Goal: Information Seeking & Learning: Learn about a topic

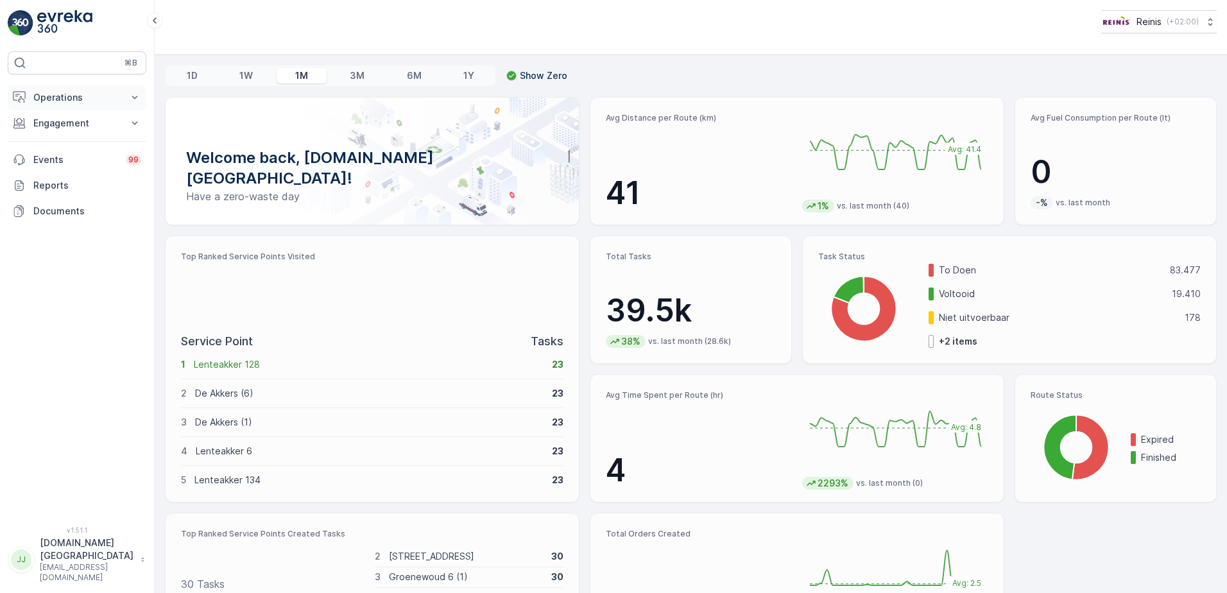
click at [45, 94] on p "Operations" at bounding box center [76, 97] width 87 height 13
click at [84, 146] on link "Routes & Tasks" at bounding box center [87, 155] width 119 height 18
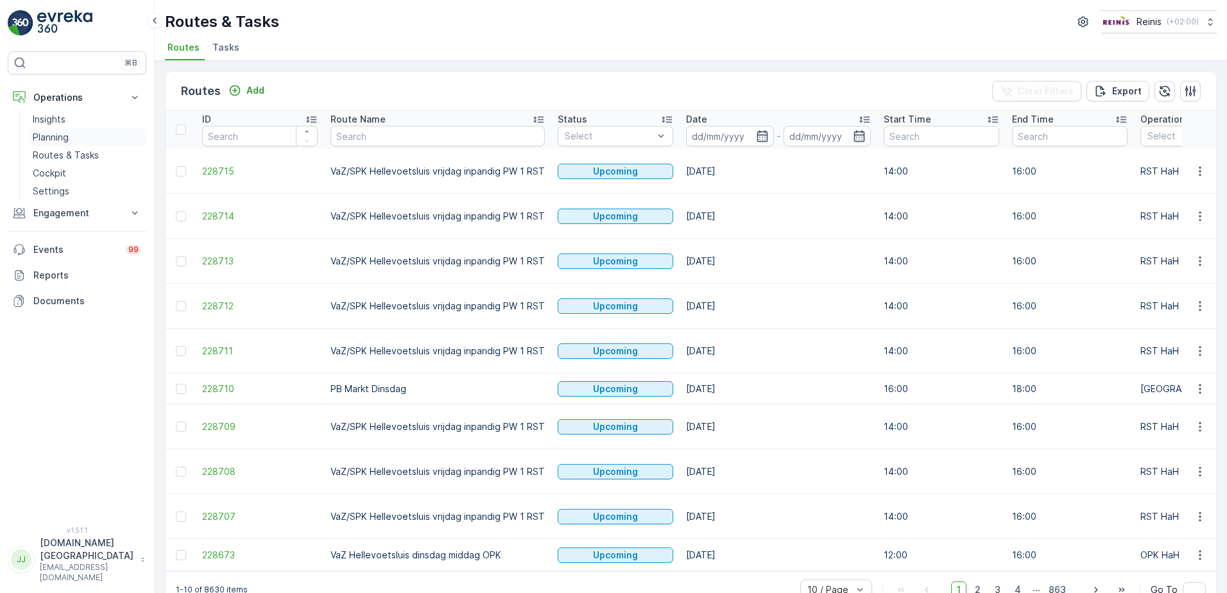
click at [48, 141] on p "Planning" at bounding box center [51, 137] width 36 height 13
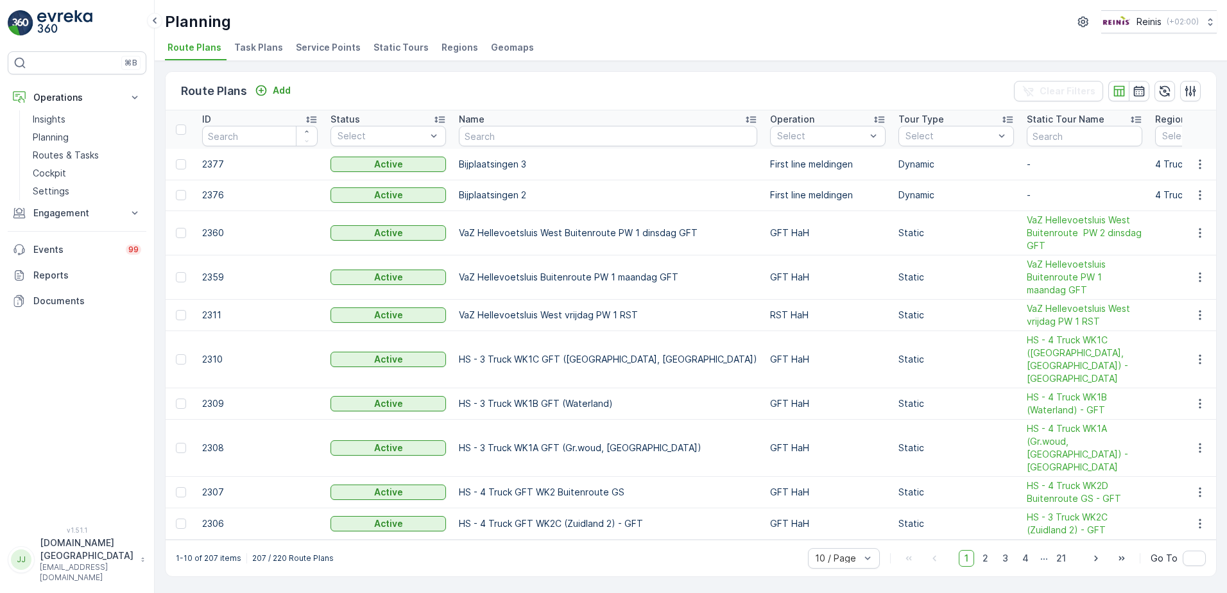
click at [395, 47] on span "Static Tours" at bounding box center [401, 47] width 55 height 13
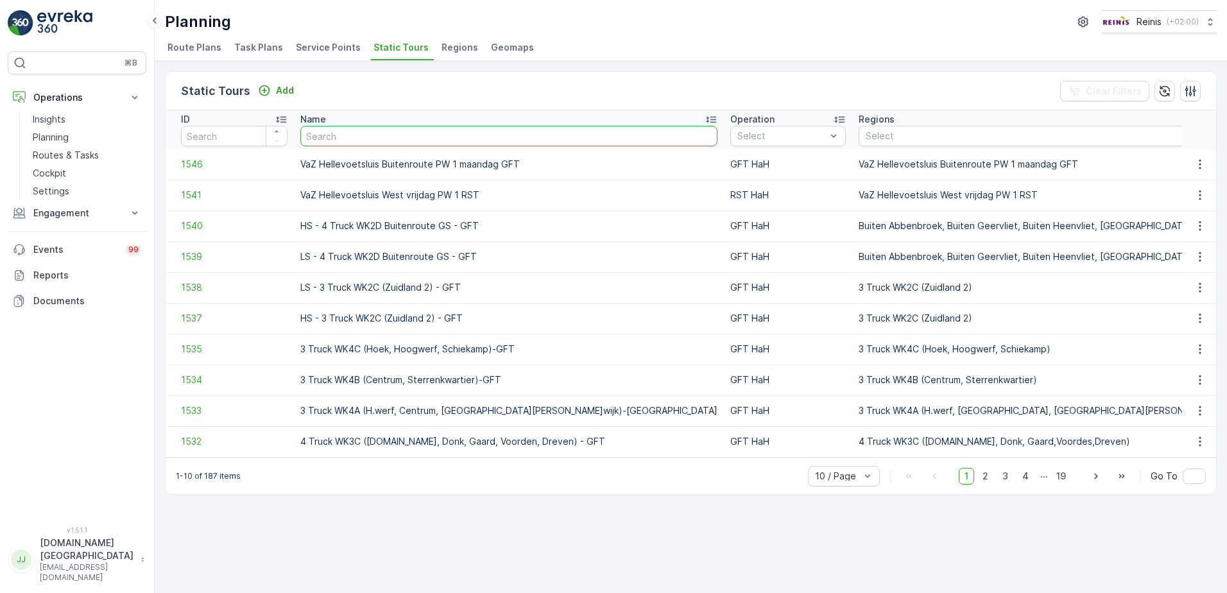
click at [385, 130] on input "text" at bounding box center [508, 136] width 417 height 21
type input "service"
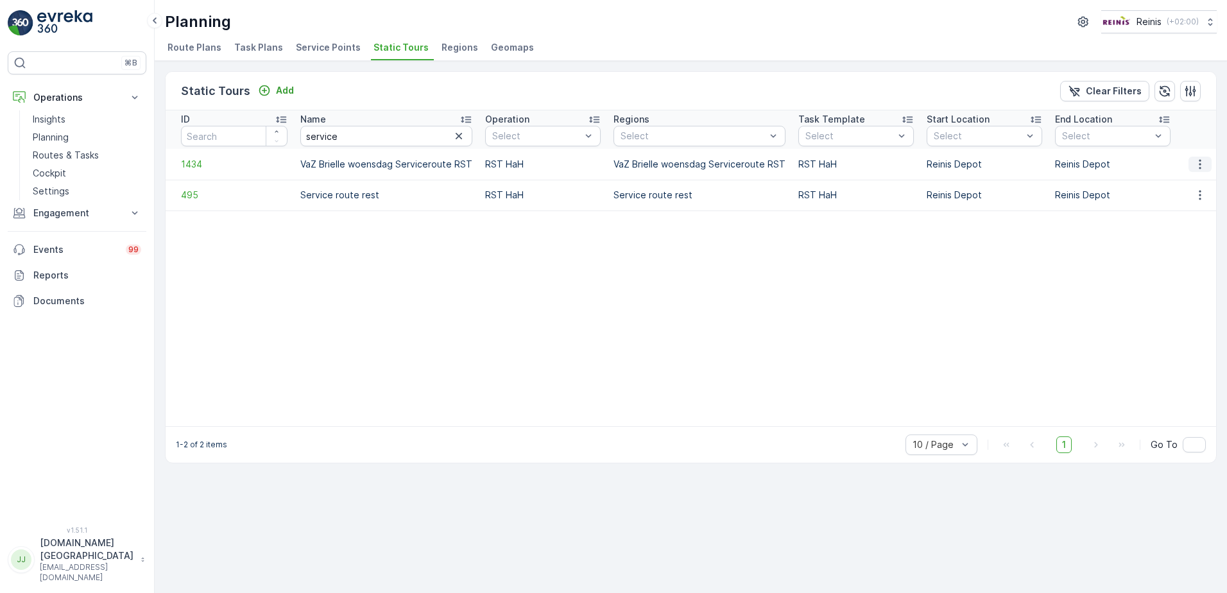
click at [1199, 162] on icon "button" at bounding box center [1200, 164] width 13 height 13
click at [1193, 189] on span "See More Details" at bounding box center [1178, 183] width 74 height 13
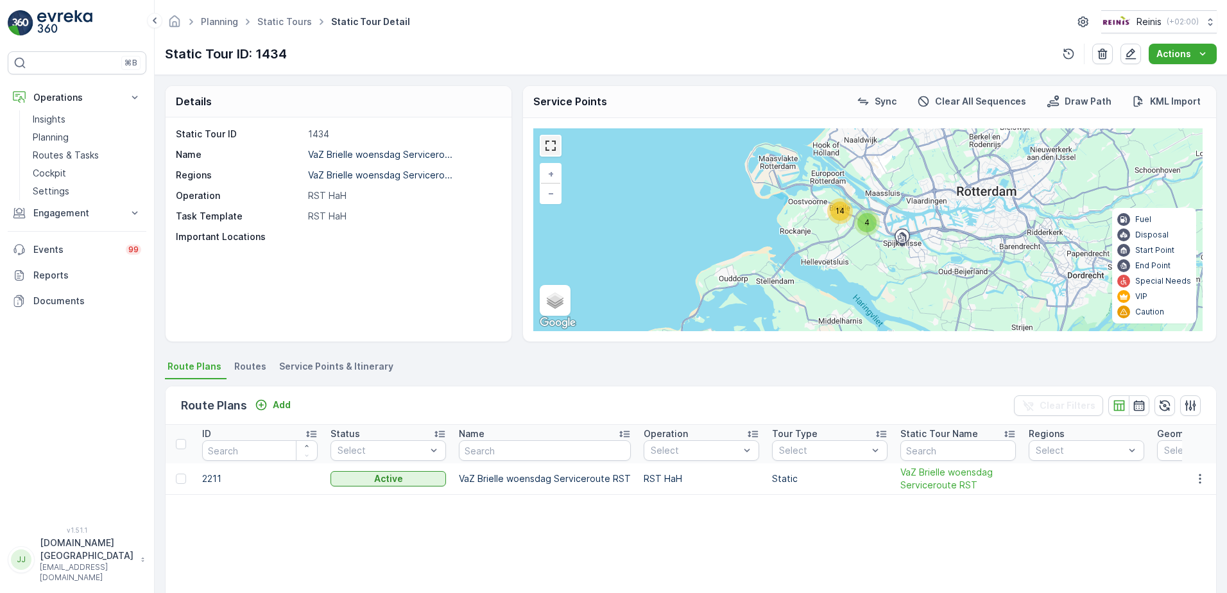
click at [557, 155] on link at bounding box center [550, 145] width 19 height 19
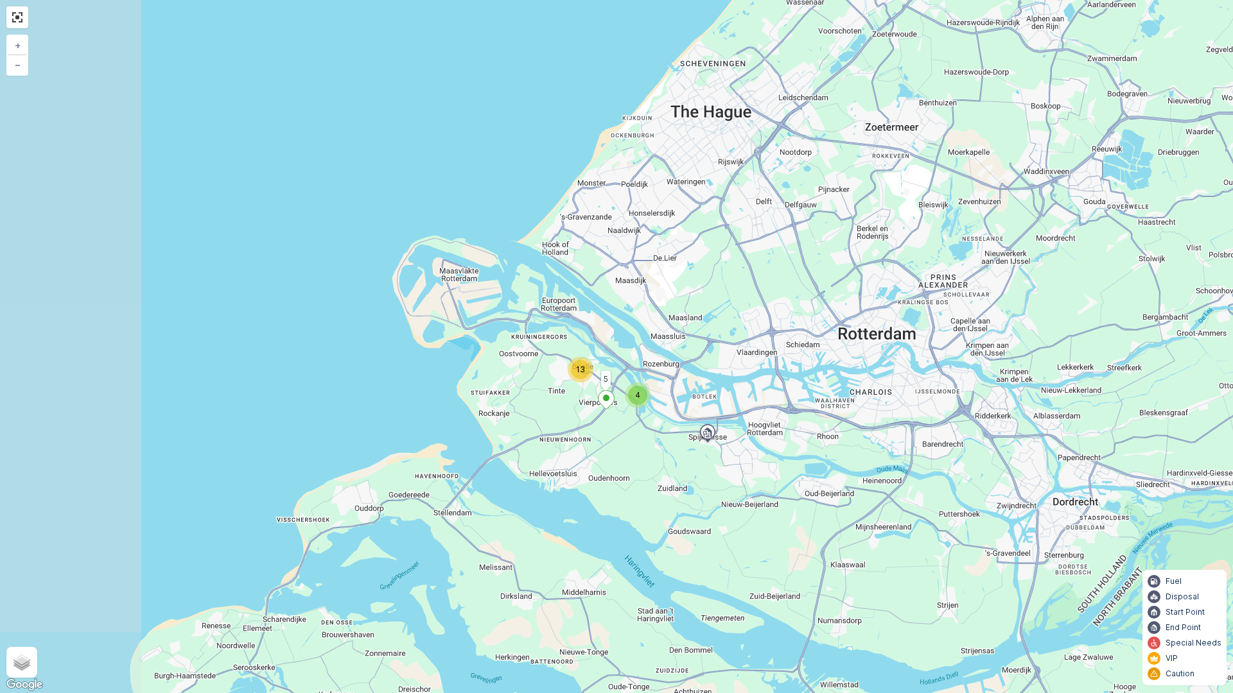
drag, startPoint x: 581, startPoint y: 320, endPoint x: 776, endPoint y: 460, distance: 240.2
click at [776, 460] on div "4 13 5 + − Satellite Roadmap Terrain Hybrid Leaflet Keyboard shortcuts Map Data…" at bounding box center [616, 346] width 1233 height 693
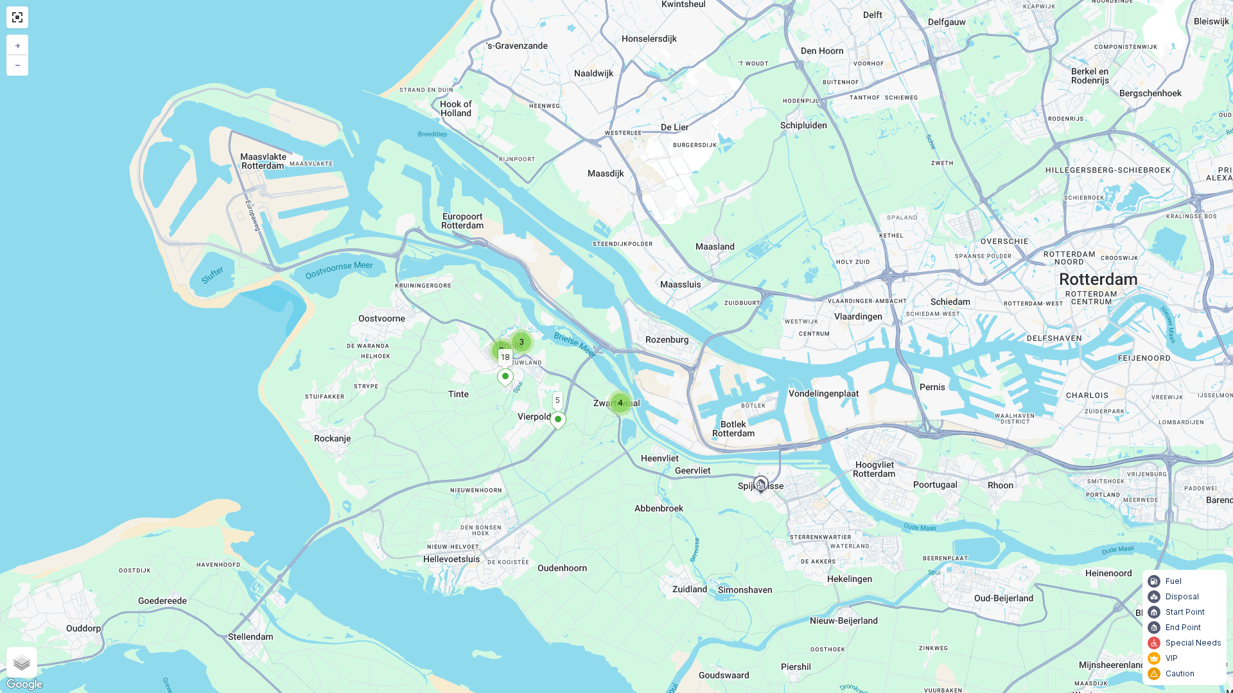
drag, startPoint x: 733, startPoint y: 431, endPoint x: 851, endPoint y: 492, distance: 132.4
click at [851, 492] on div "4 3 9 5 18 + − Satellite Roadmap Terrain Hybrid Leaflet Keyboard shortcuts Map …" at bounding box center [616, 346] width 1233 height 693
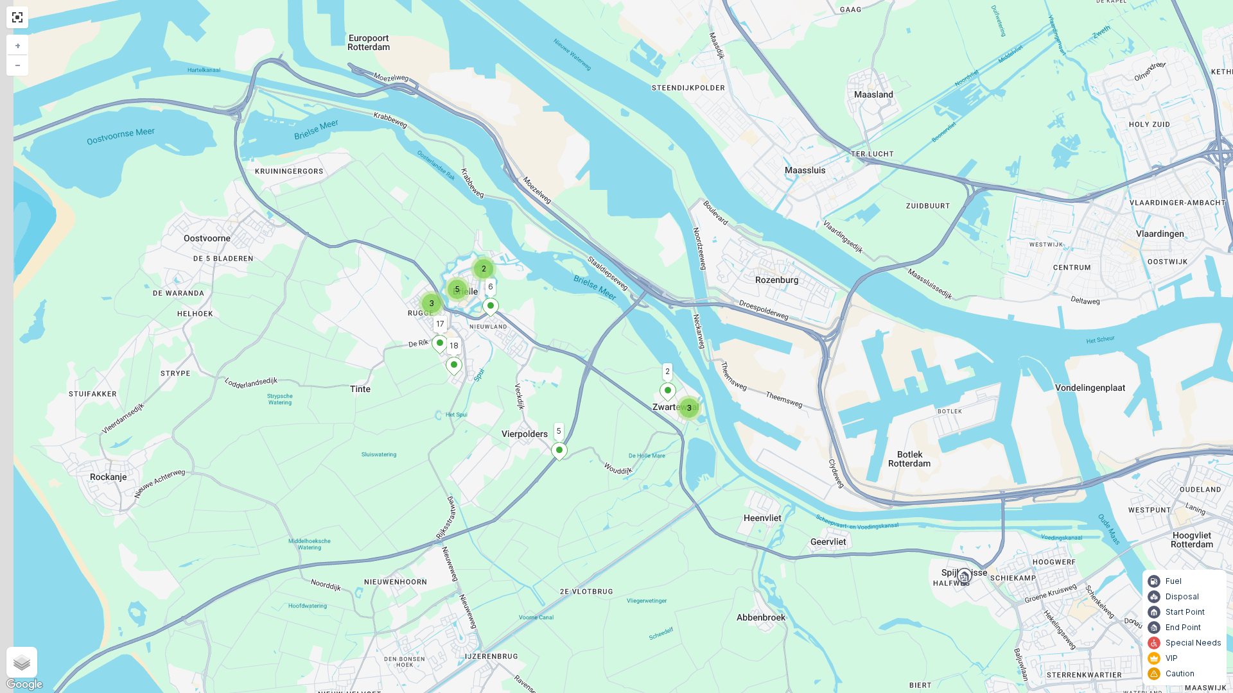
drag, startPoint x: 621, startPoint y: 407, endPoint x: 876, endPoint y: 462, distance: 260.8
click at [876, 465] on div "3 2 3 5 5 18 2 6 17 + − Satellite Roadmap Terrain Hybrid Leaflet Keyboard short…" at bounding box center [616, 346] width 1233 height 693
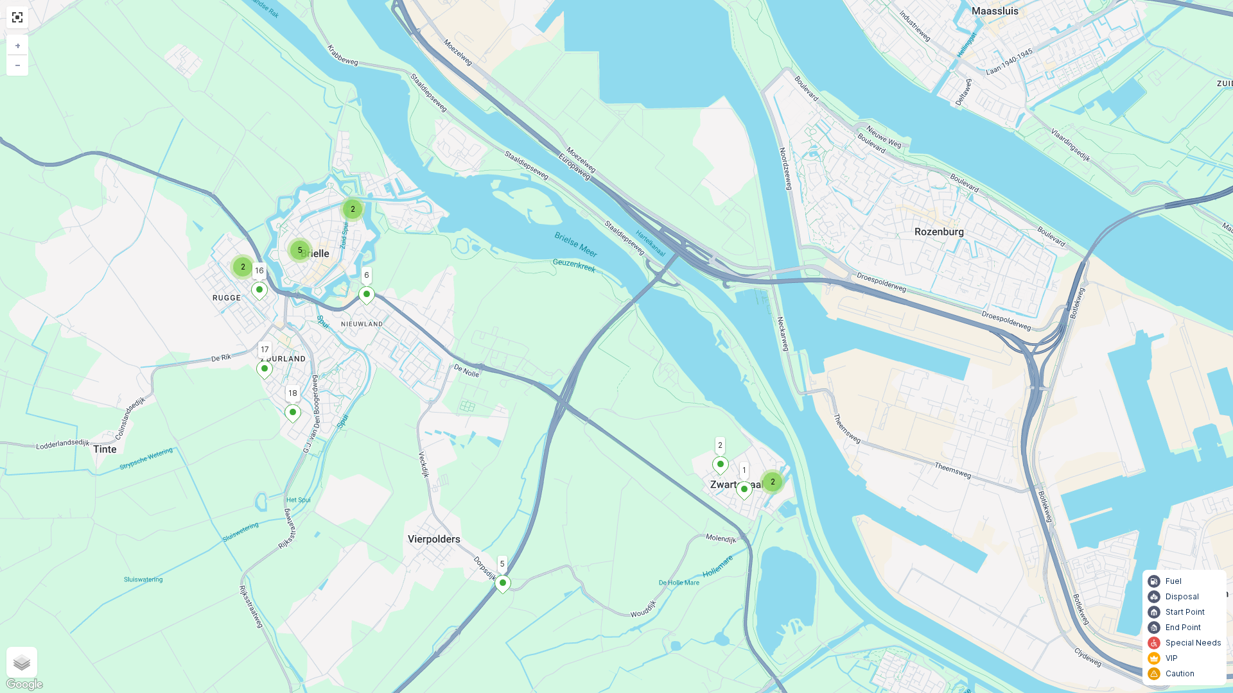
drag, startPoint x: 631, startPoint y: 386, endPoint x: 858, endPoint y: 505, distance: 256.2
click at [858, 505] on div "2 2 2 5 5 18 2 6 17 1 16 + − Satellite Roadmap Terrain Hybrid Leaflet Keyboard …" at bounding box center [616, 346] width 1233 height 693
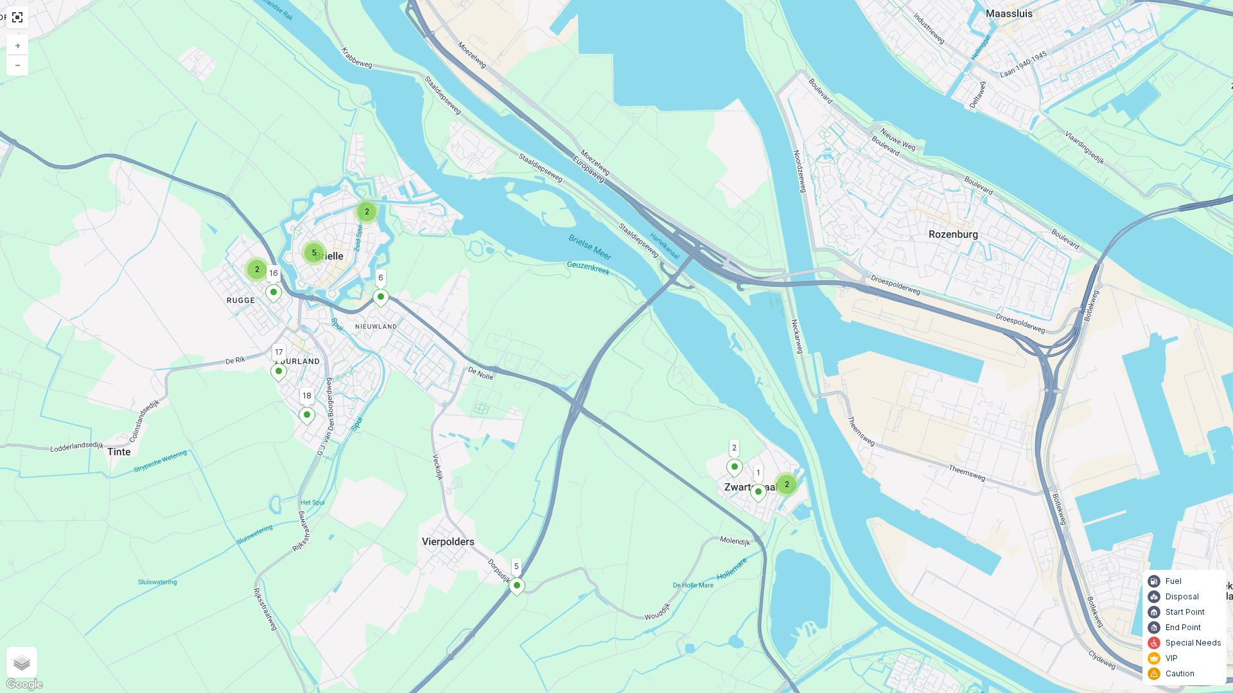
drag, startPoint x: 514, startPoint y: 348, endPoint x: 546, endPoint y: 352, distance: 31.8
click at [546, 352] on div "2 2 2 5 5 18 2 6 17 1 16 + − Satellite Roadmap Terrain Hybrid Leaflet Keyboard …" at bounding box center [616, 346] width 1233 height 693
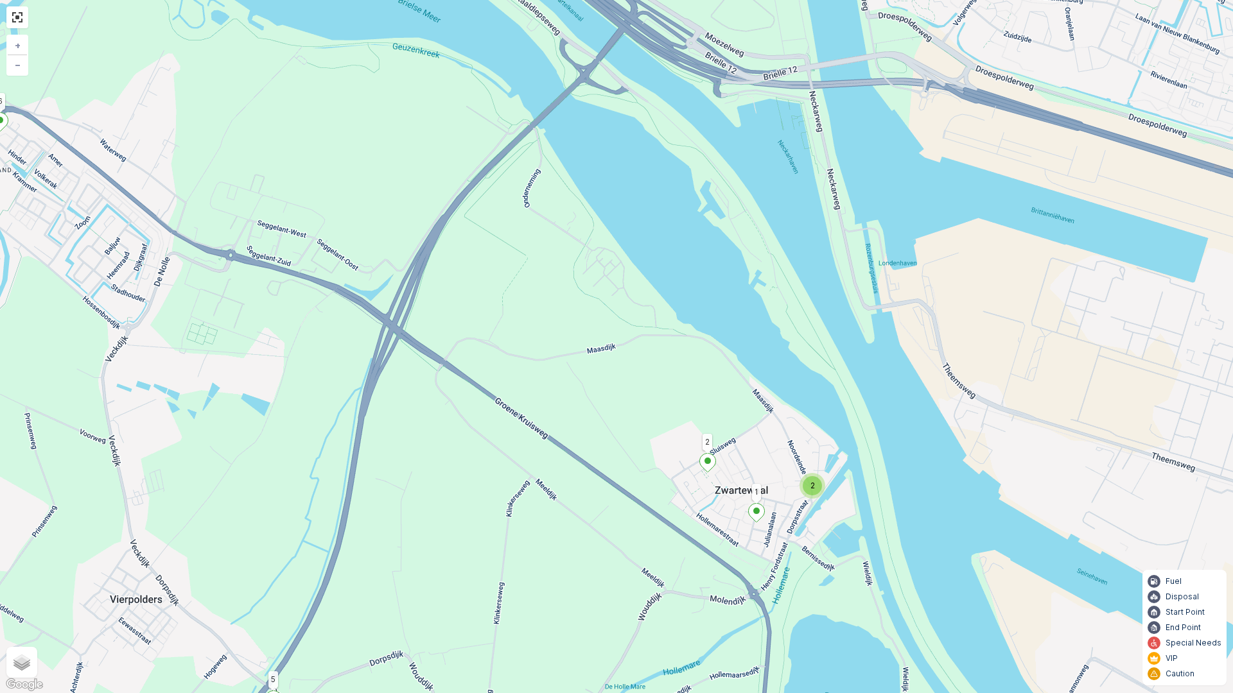
click at [806, 485] on div "2" at bounding box center [811, 485] width 19 height 19
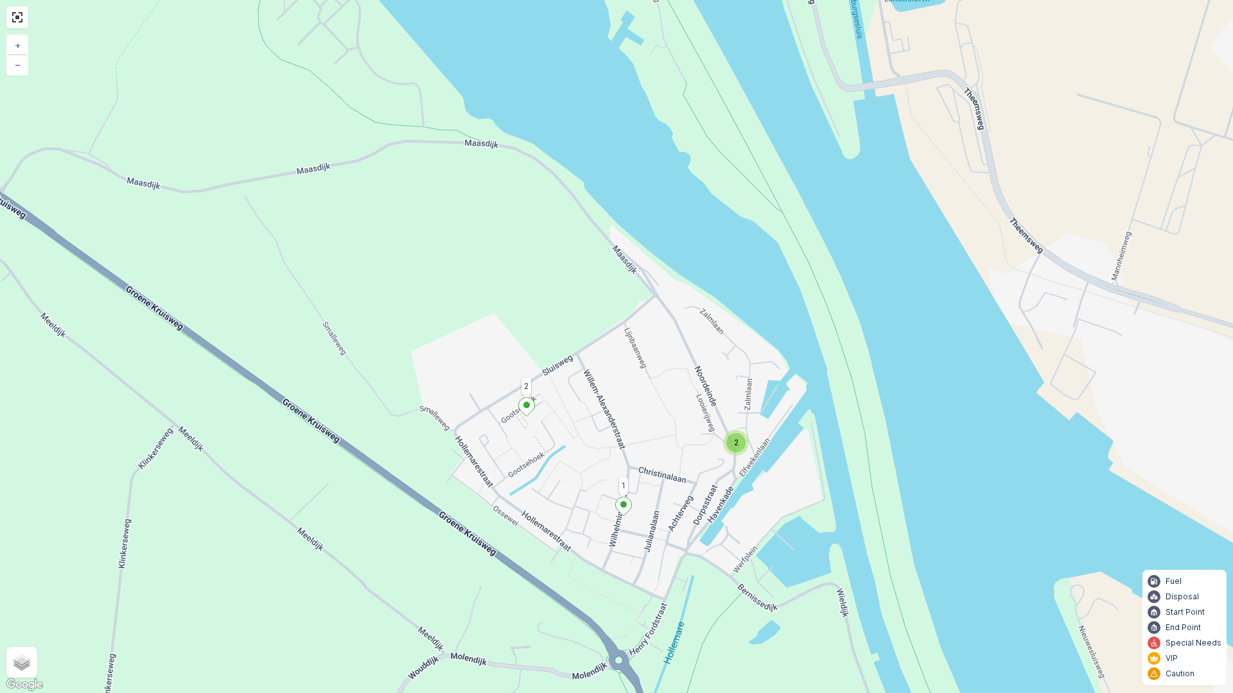
click at [737, 442] on span "2" at bounding box center [736, 443] width 4 height 10
click at [712, 433] on icon at bounding box center [714, 440] width 16 height 19
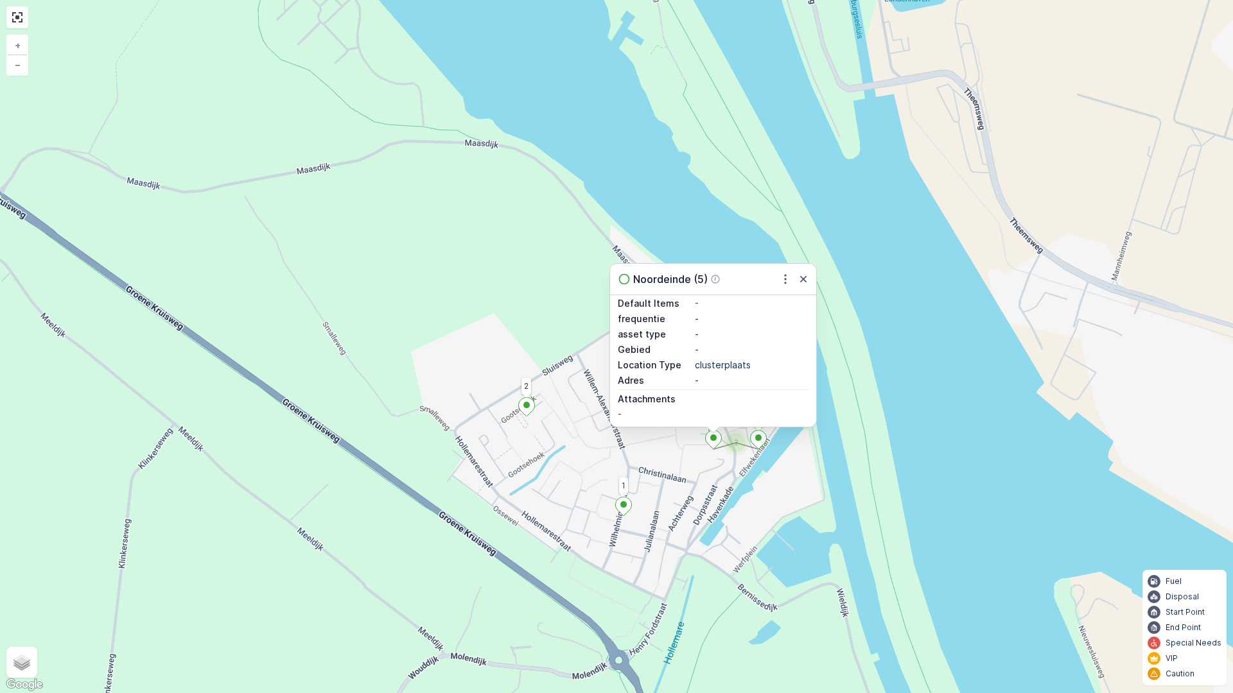
scroll to position [137, 0]
click at [784, 284] on icon "button" at bounding box center [785, 279] width 13 height 13
click at [773, 395] on div "-" at bounding box center [752, 388] width 114 height 13
click at [765, 475] on div "2 2 2 3 5 18 2 6 17 1 16 11 7 4 3 Noordeinde (5) Edit Sequence 3 ID 301495 Stat…" at bounding box center [616, 346] width 1233 height 693
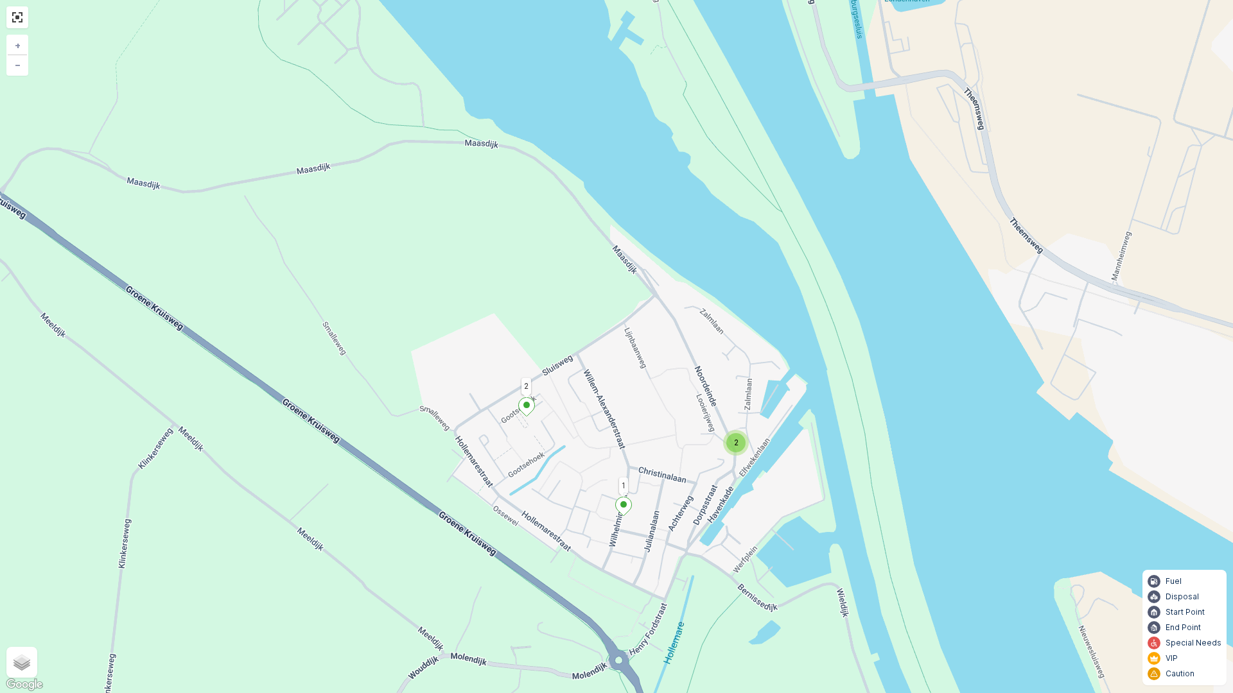
click at [743, 449] on div "2" at bounding box center [736, 443] width 26 height 26
click at [755, 438] on icon at bounding box center [758, 440] width 16 height 19
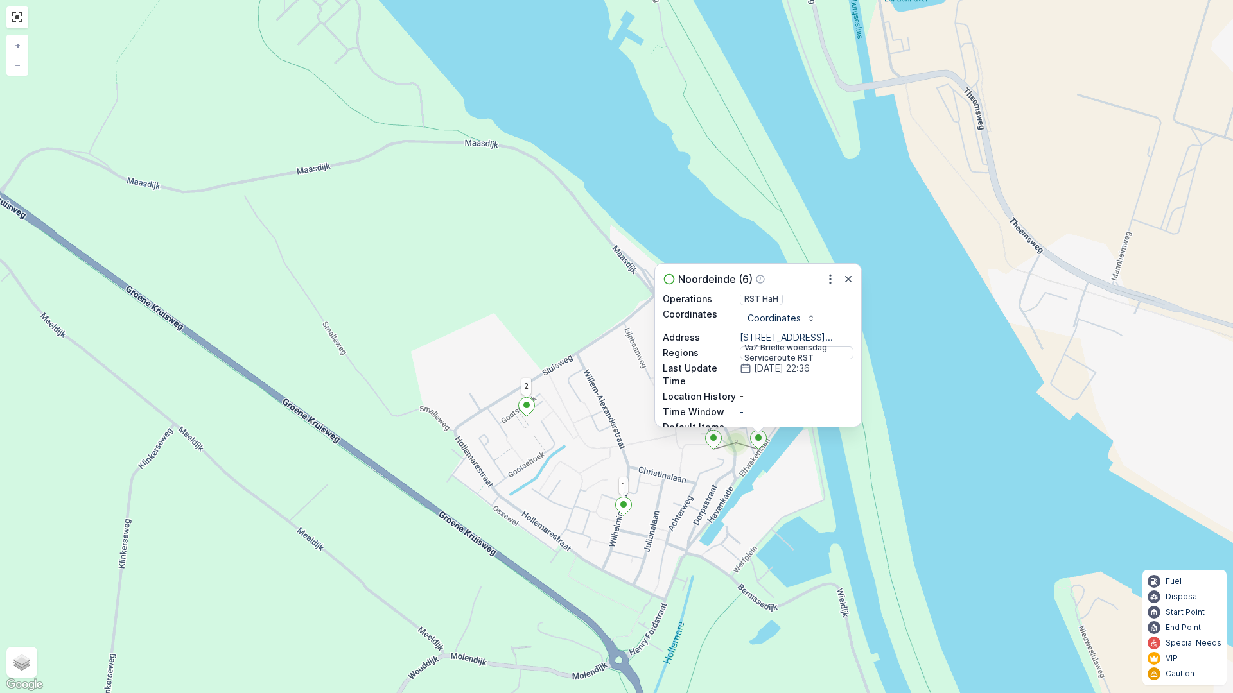
scroll to position [64, 0]
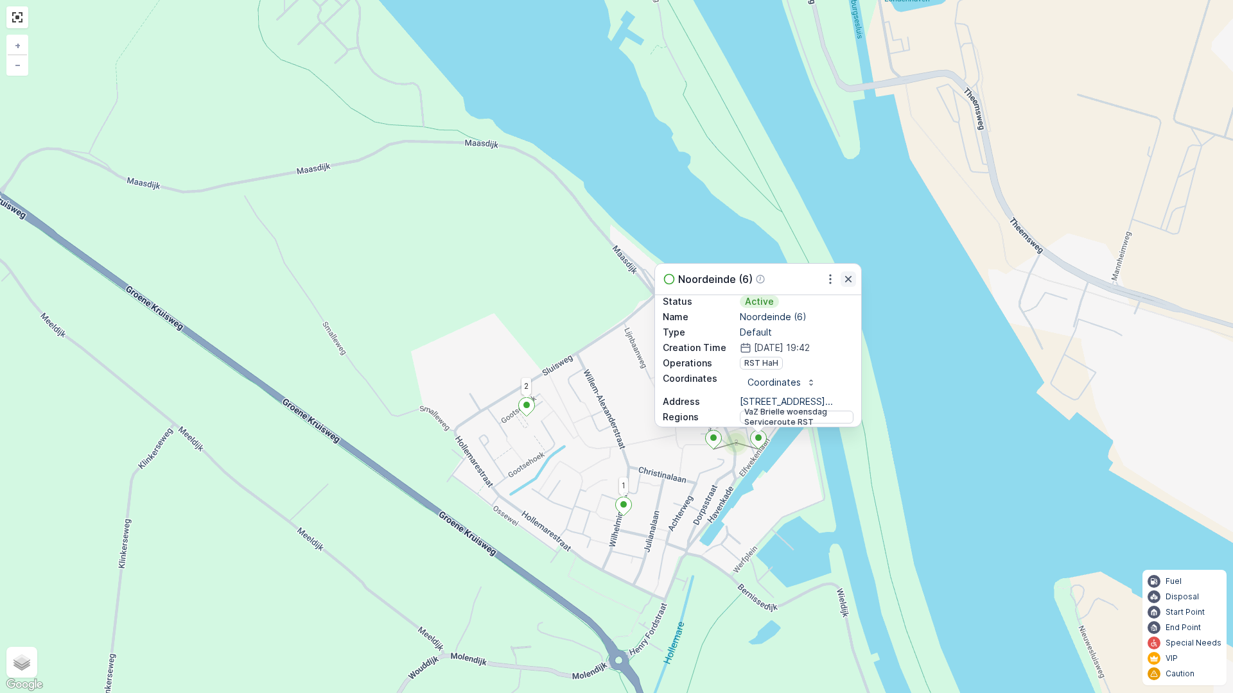
click at [849, 279] on icon "button" at bounding box center [848, 279] width 6 height 6
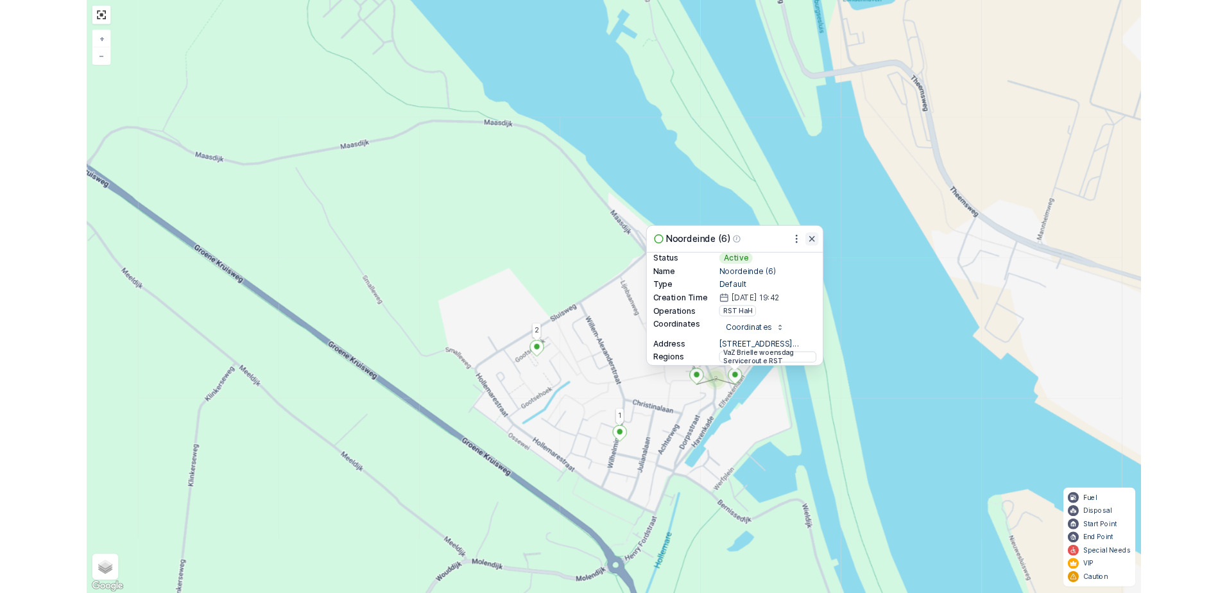
scroll to position [0, 0]
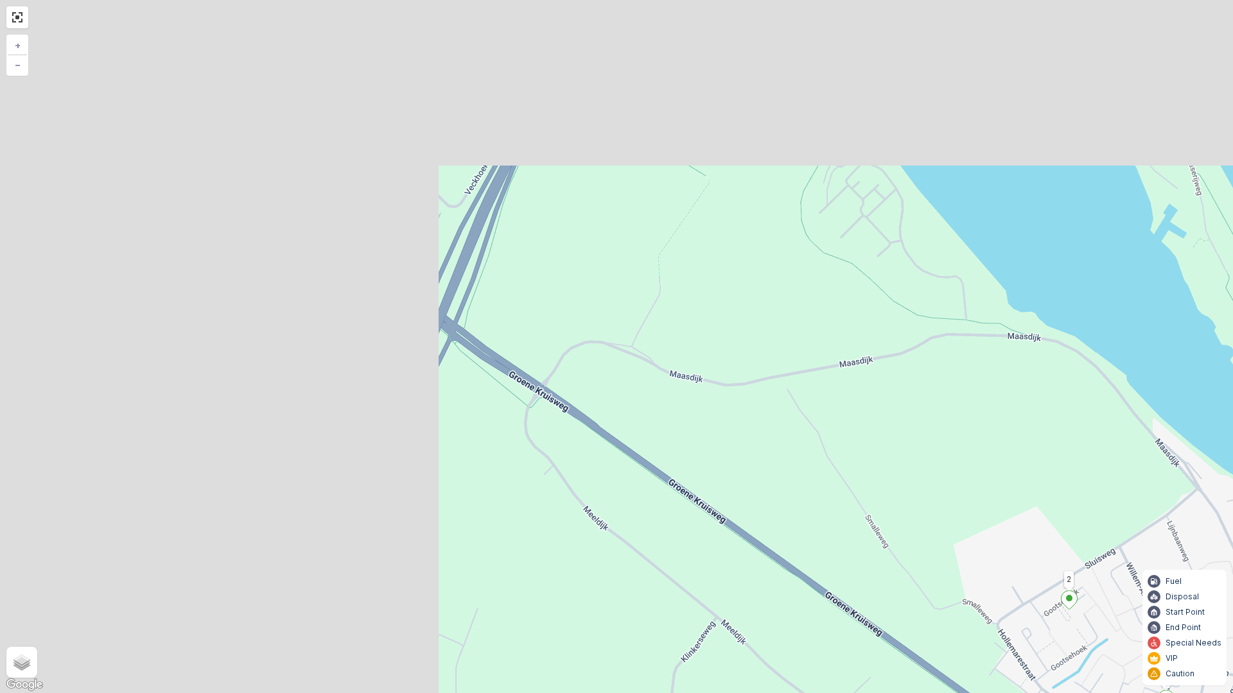
drag, startPoint x: 437, startPoint y: 295, endPoint x: 785, endPoint y: 400, distance: 363.5
click at [977, 485] on div "2 2 2 3 5 18 2 6 17 1 16 11 7 4 3 + − Satellite Roadmap Terrain Hybrid Leaflet …" at bounding box center [616, 346] width 1233 height 693
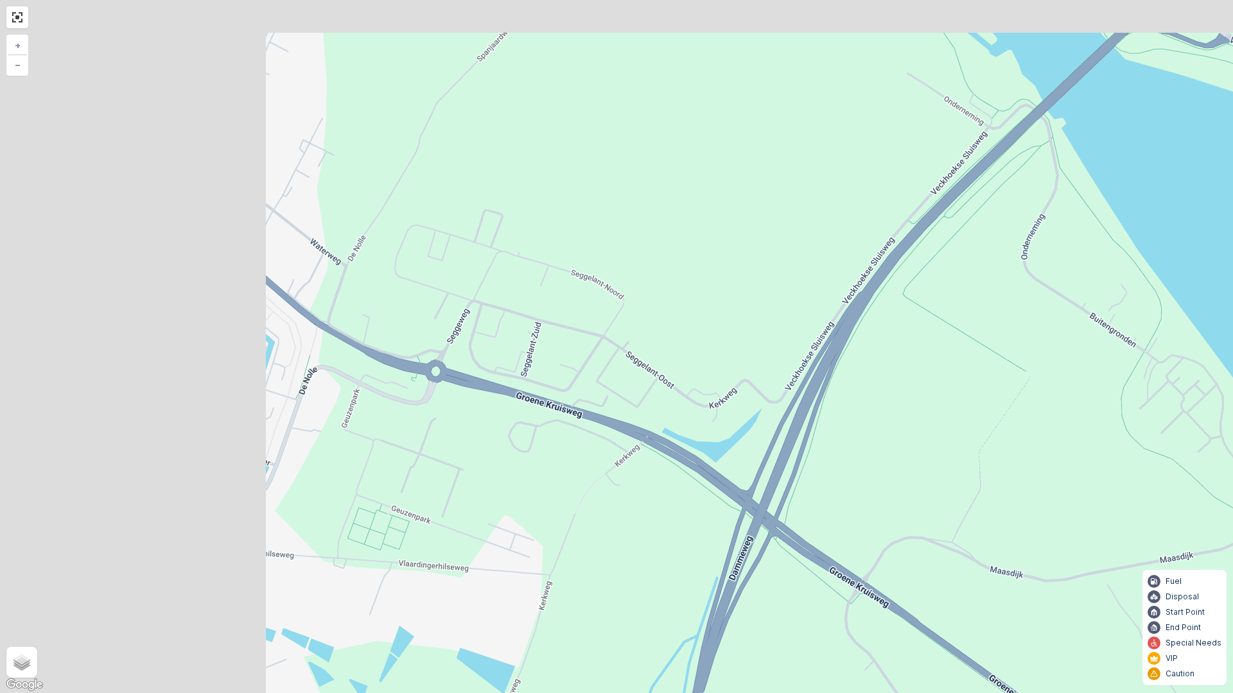
drag, startPoint x: 508, startPoint y: 309, endPoint x: 699, endPoint y: 461, distance: 243.9
click at [833, 514] on div "2 2 2 3 5 18 2 6 17 1 16 11 7 4 3 + − Satellite Roadmap Terrain Hybrid Leaflet …" at bounding box center [616, 346] width 1233 height 693
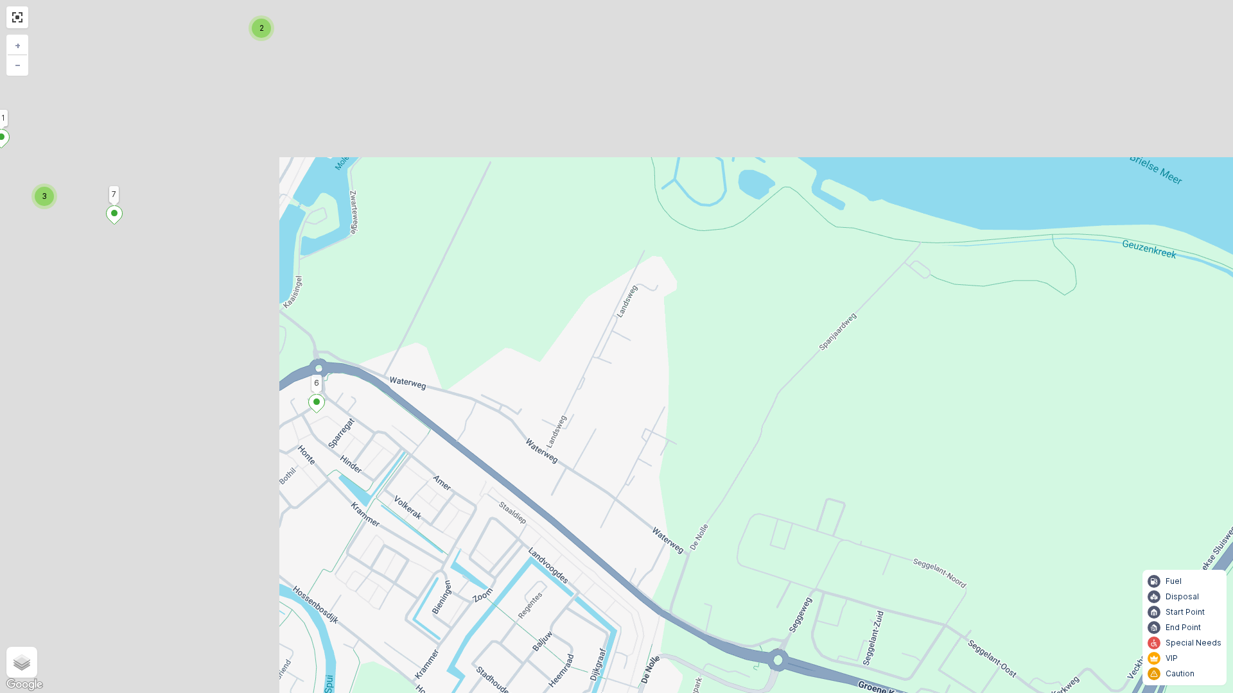
drag, startPoint x: 481, startPoint y: 367, endPoint x: 817, endPoint y: 642, distance: 434.3
click at [817, 593] on div "2 2 2 3 5 18 2 6 17 1 16 11 7 4 3 + − Satellite Roadmap Terrain Hybrid Leaflet …" at bounding box center [616, 346] width 1233 height 693
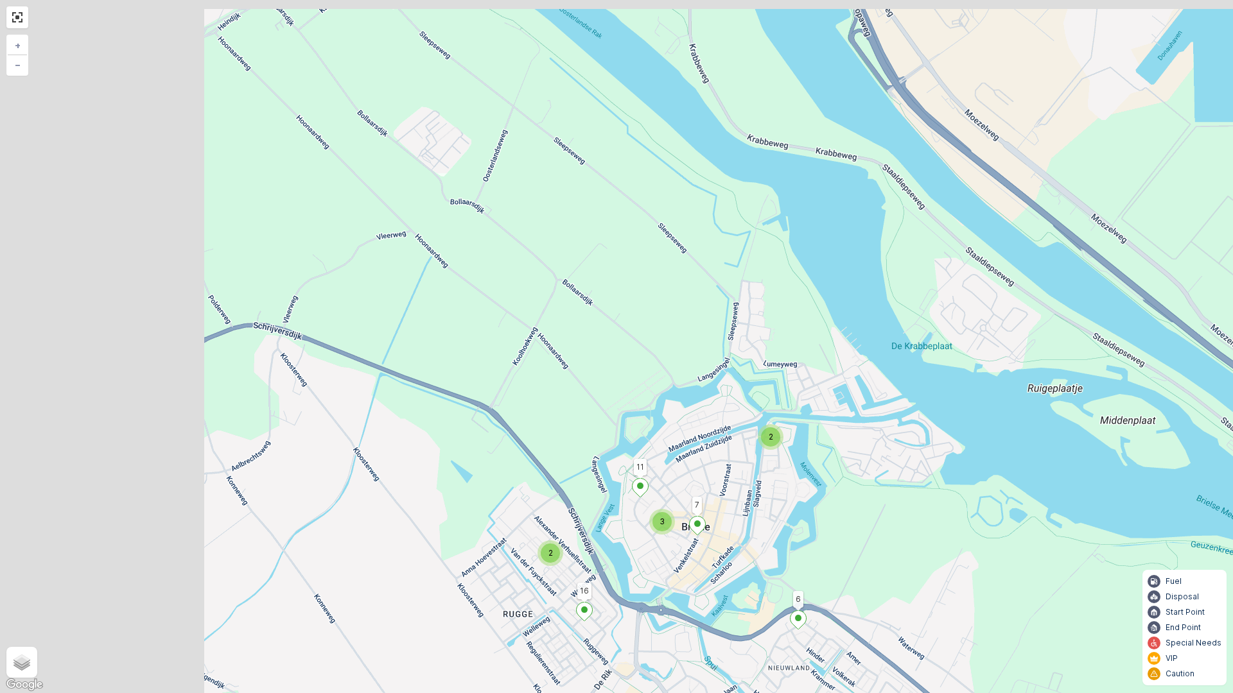
drag, startPoint x: 404, startPoint y: 370, endPoint x: 702, endPoint y: 537, distance: 341.1
click at [702, 537] on div at bounding box center [697, 527] width 17 height 22
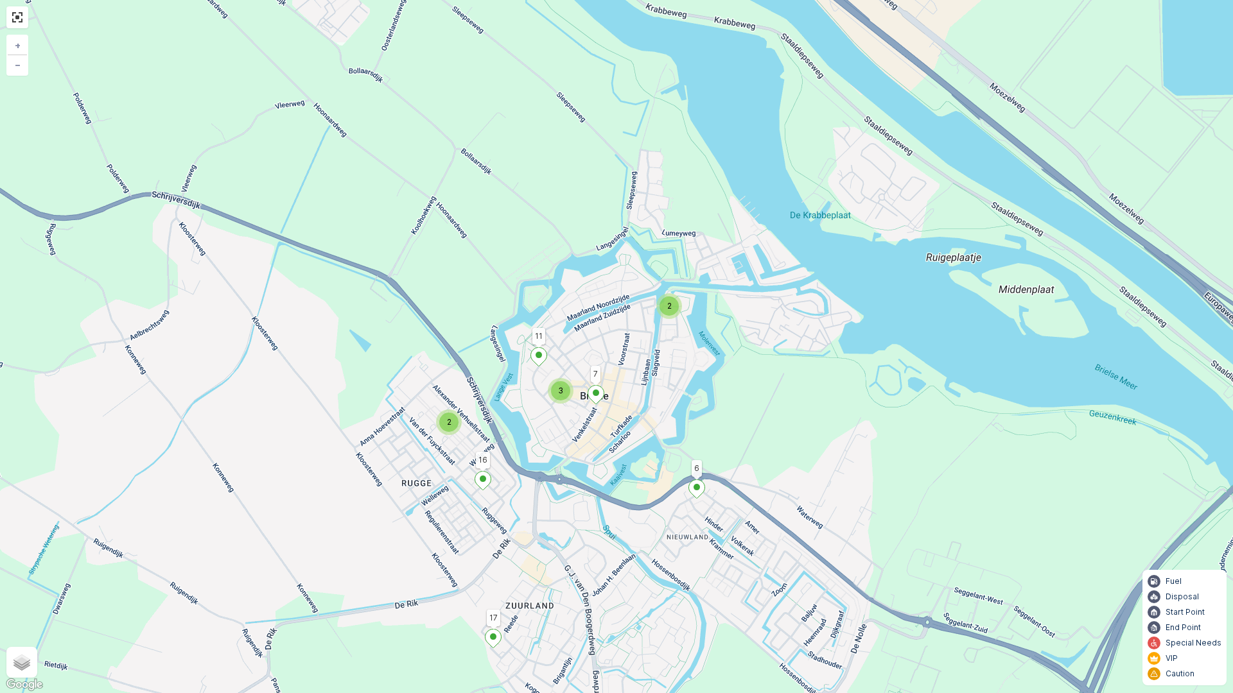
drag, startPoint x: 661, startPoint y: 457, endPoint x: 557, endPoint y: 325, distance: 168.2
click at [557, 325] on div "2 2 2 3 5 18 2 6 17 1 16 11 7 + − Satellite Roadmap Terrain Hybrid Leaflet Keyb…" at bounding box center [616, 346] width 1233 height 693
click at [561, 396] on div "3" at bounding box center [560, 390] width 19 height 19
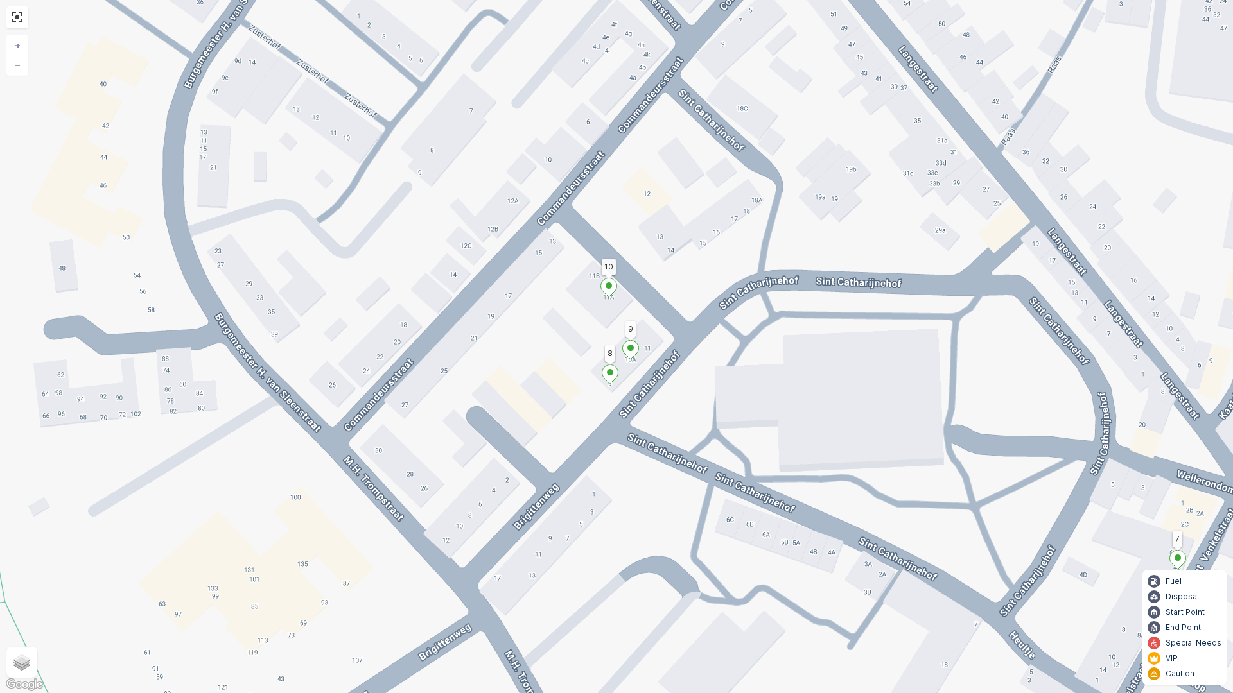
click at [612, 376] on icon at bounding box center [610, 374] width 16 height 19
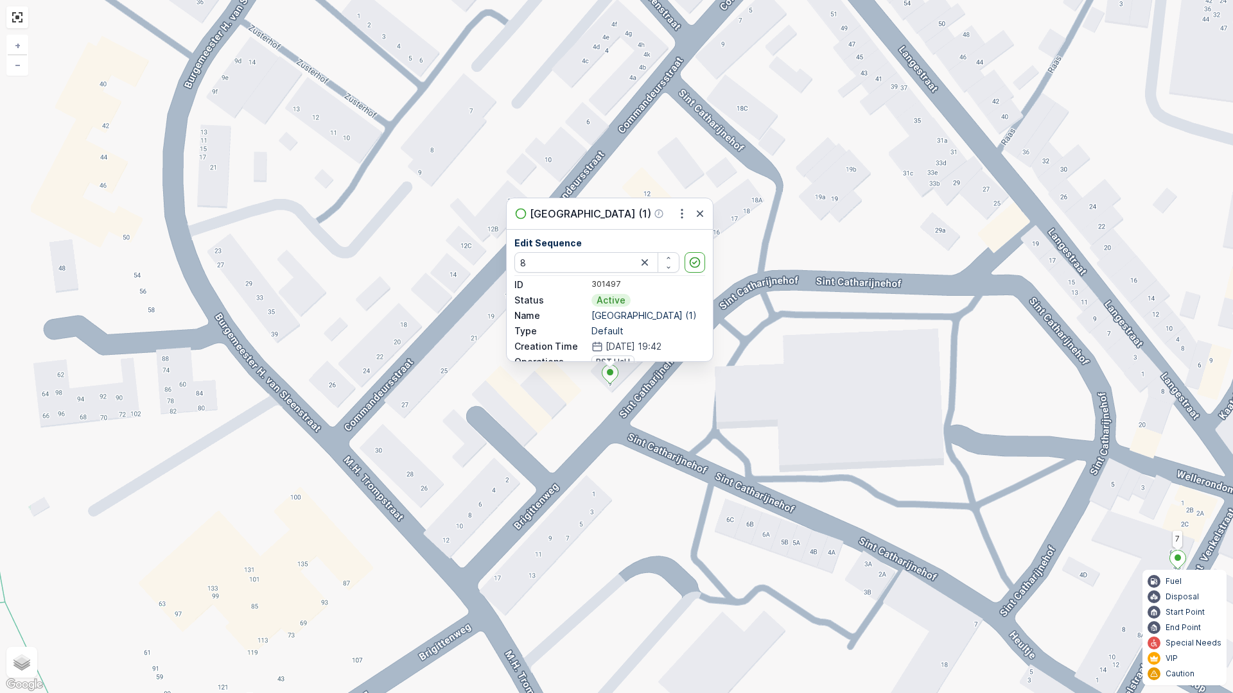
click at [792, 398] on div "2 5 18 2 6 17 1 16 11 7 13 12 15 14 10 9 8 [GEOGRAPHIC_DATA] (1) Edit Sequence …" at bounding box center [616, 346] width 1233 height 693
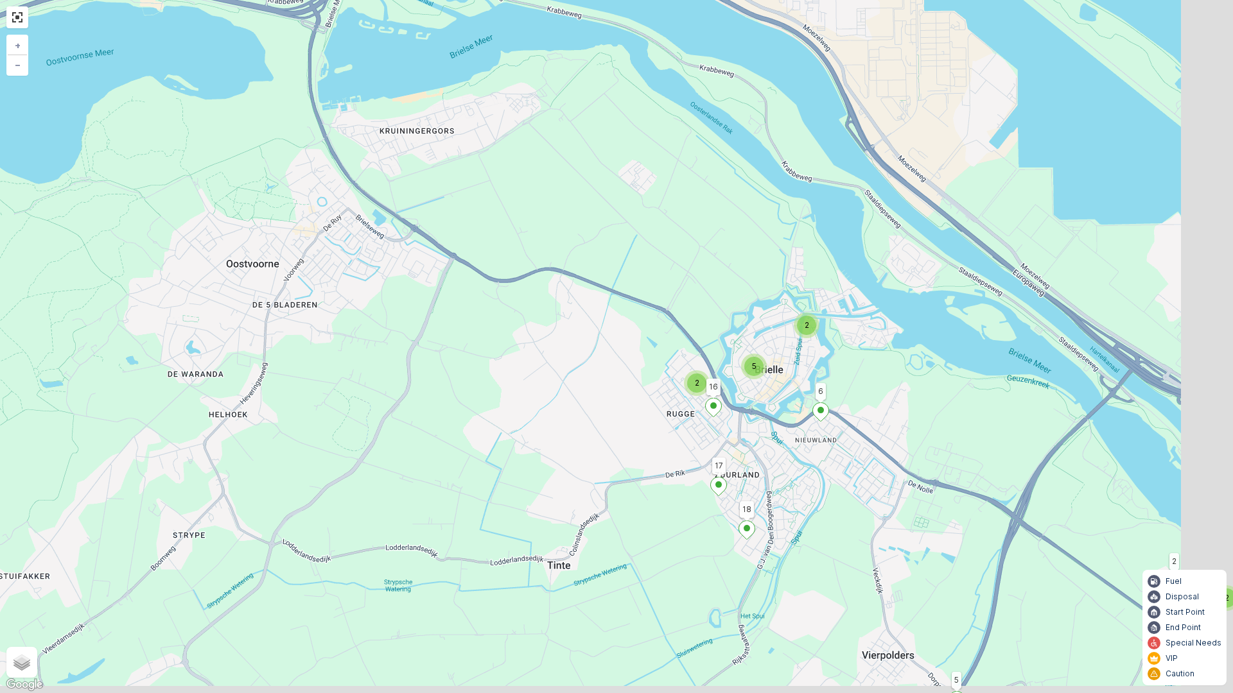
drag, startPoint x: 946, startPoint y: 456, endPoint x: 833, endPoint y: 424, distance: 117.5
click at [833, 424] on div "2 2 2 5 5 18 2 6 17 1 16 + − Satellite Roadmap Terrain Hybrid Leaflet Keyboard …" at bounding box center [616, 346] width 1233 height 693
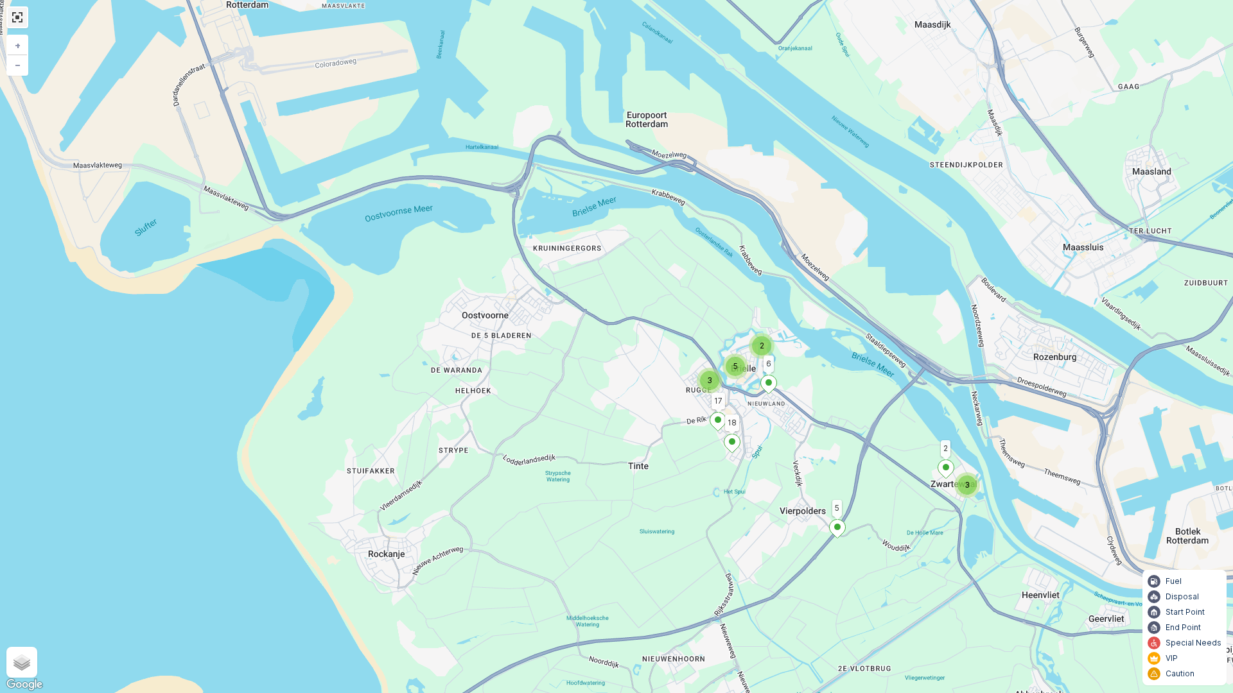
click at [16, 19] on link at bounding box center [17, 17] width 19 height 19
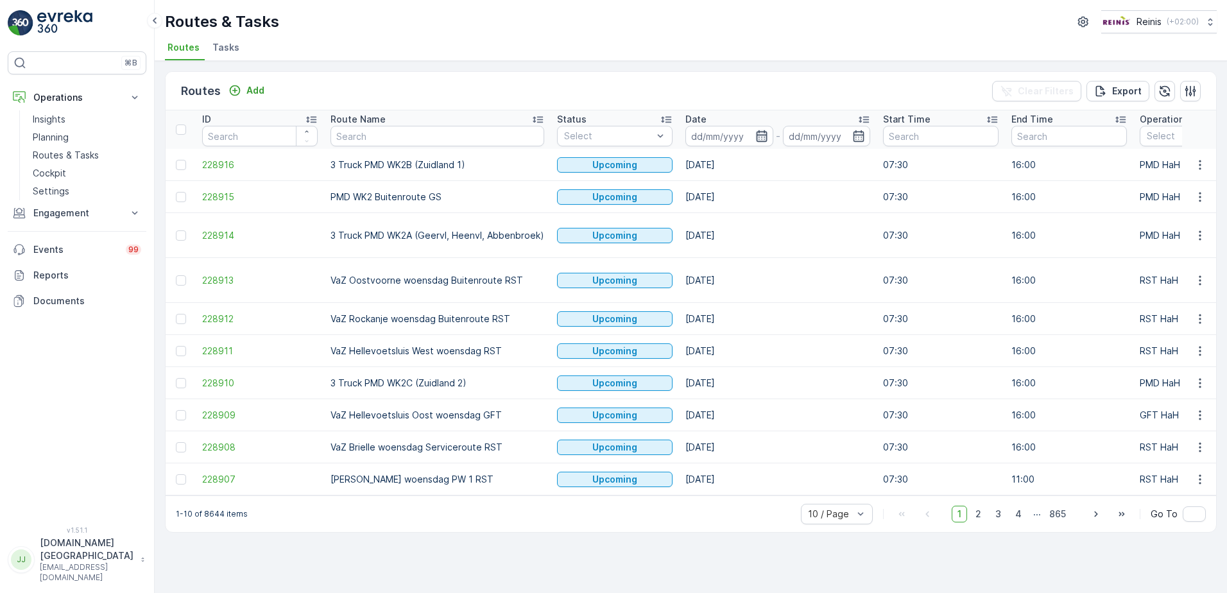
click at [758, 137] on icon "button" at bounding box center [762, 136] width 13 height 13
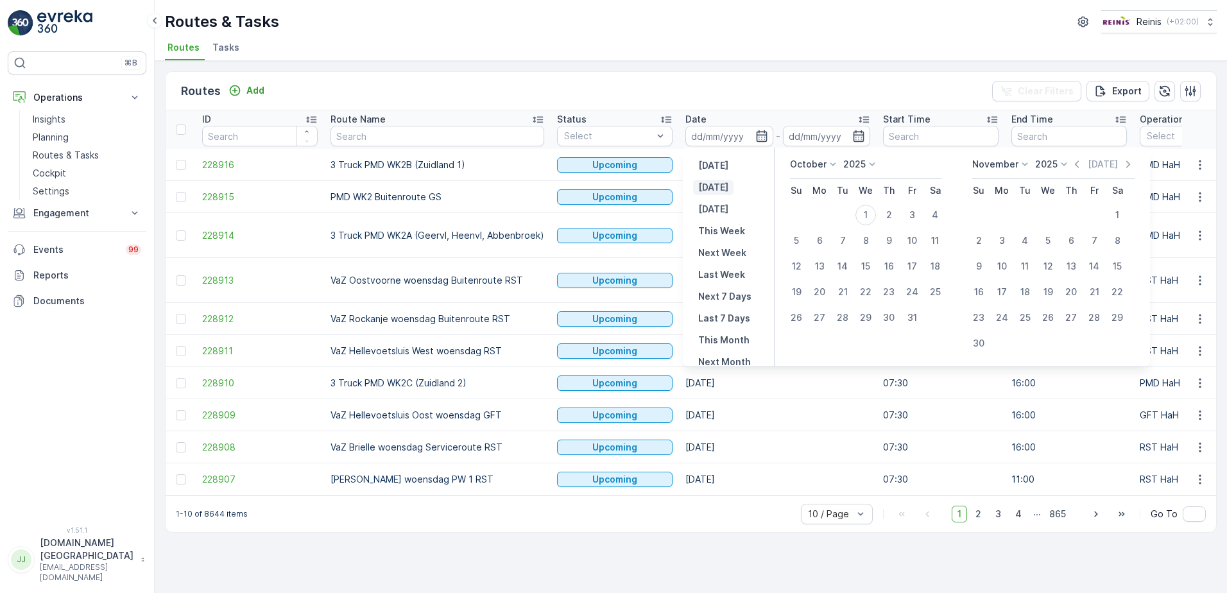
click at [720, 193] on p "[DATE]" at bounding box center [713, 187] width 30 height 13
type input "[DATE]"
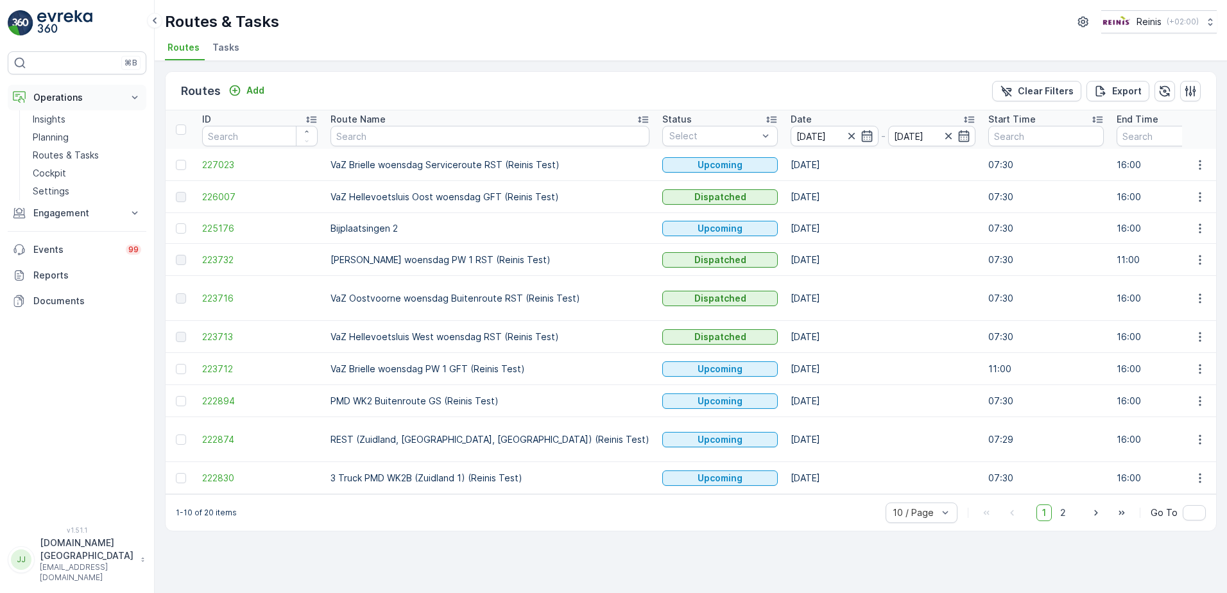
click at [53, 95] on p "Operations" at bounding box center [76, 97] width 87 height 13
click at [51, 137] on p "Planning" at bounding box center [51, 137] width 36 height 13
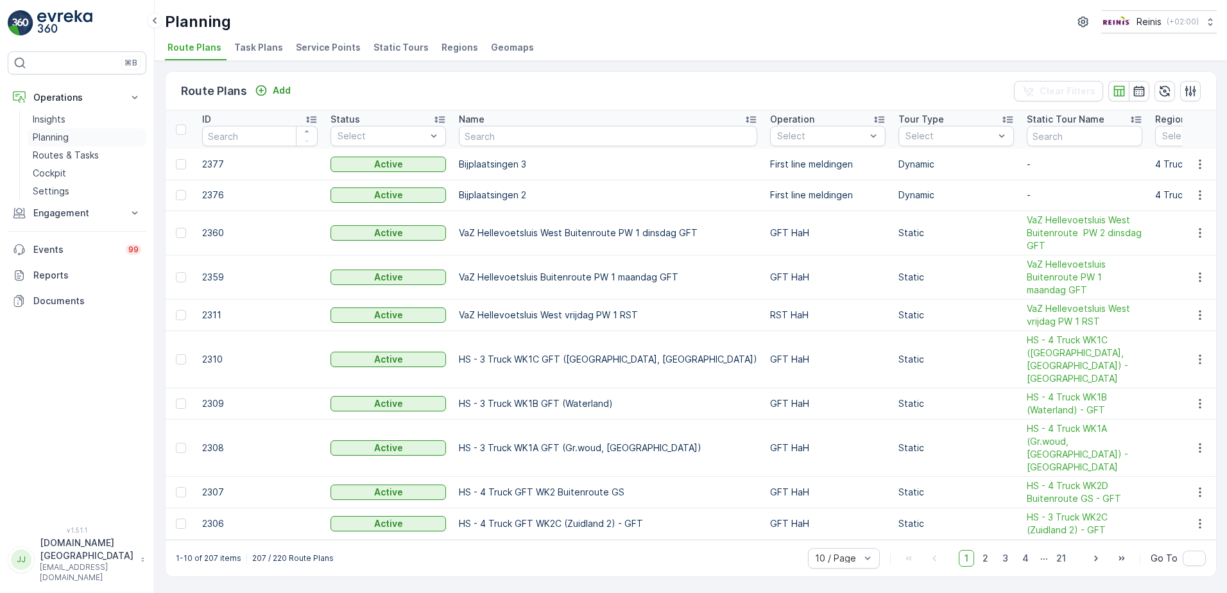
click at [49, 139] on p "Planning" at bounding box center [51, 137] width 36 height 13
click at [58, 152] on p "Routes & Tasks" at bounding box center [66, 155] width 66 height 13
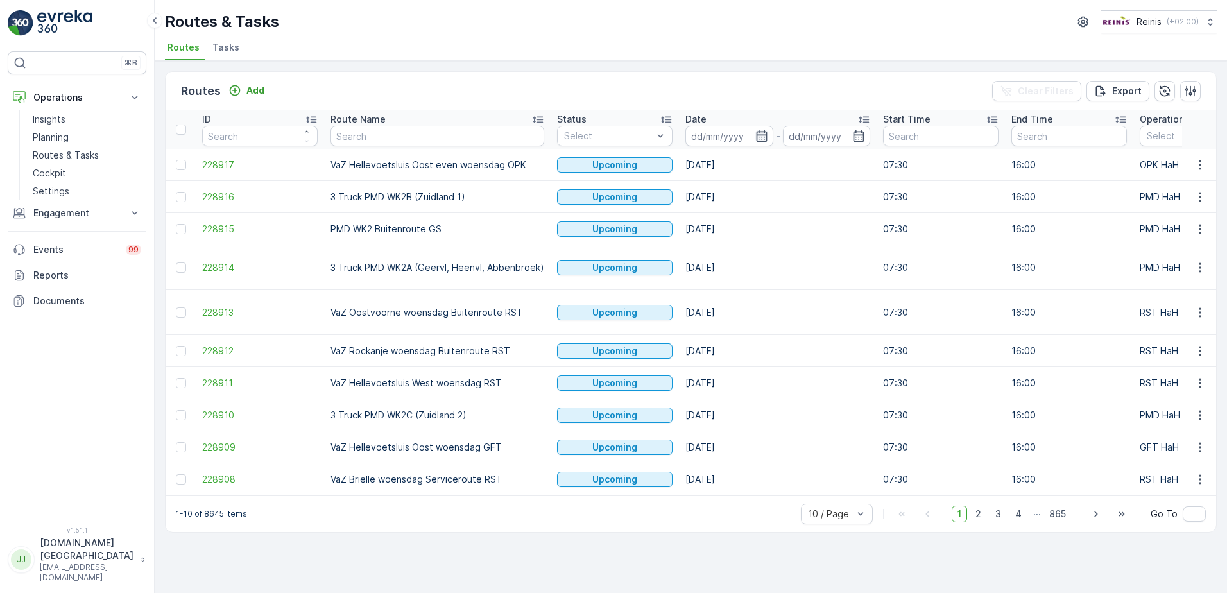
click at [759, 137] on icon "button" at bounding box center [761, 136] width 11 height 12
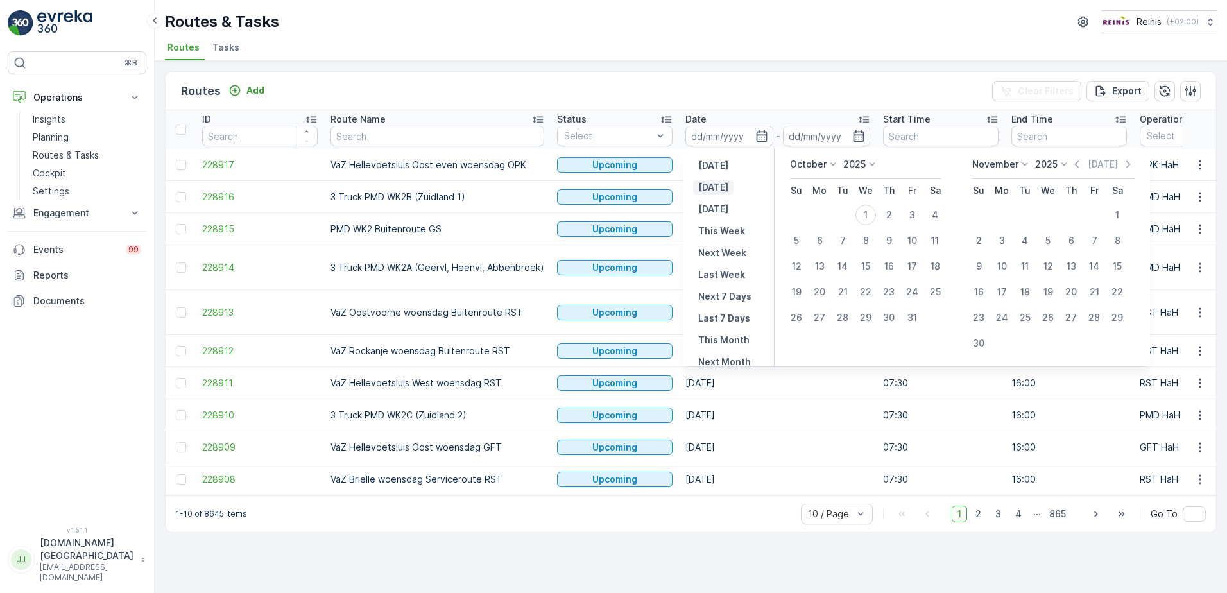
click at [712, 188] on p "[DATE]" at bounding box center [713, 187] width 30 height 13
type input "[DATE]"
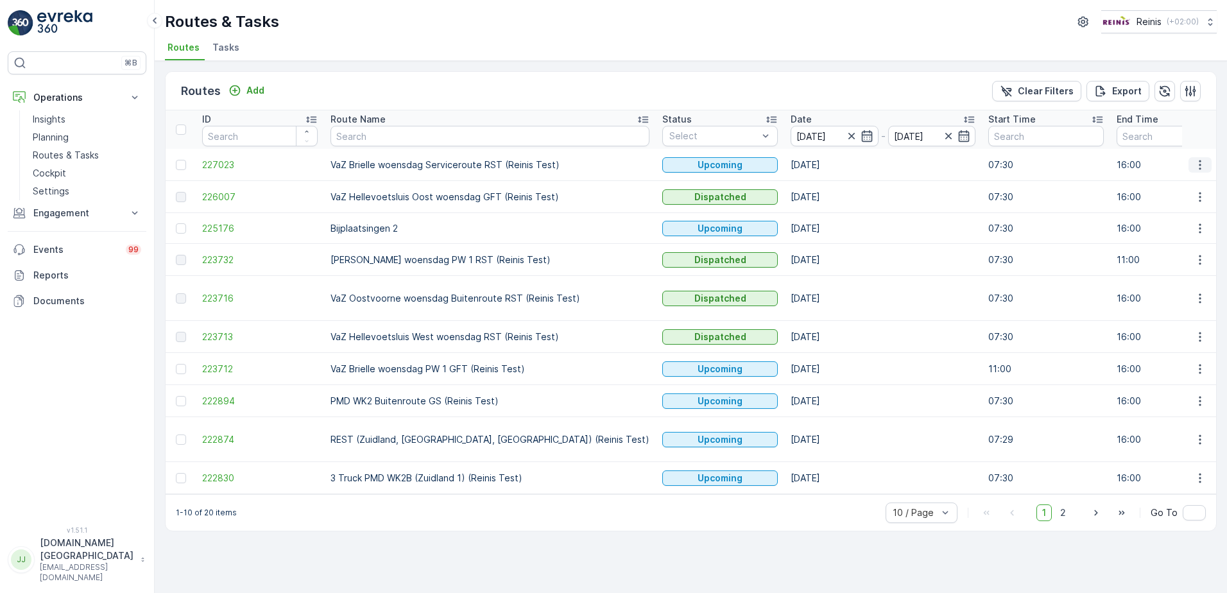
click at [1199, 164] on icon "button" at bounding box center [1200, 165] width 13 height 13
click at [1167, 184] on span "See More Details" at bounding box center [1170, 184] width 74 height 13
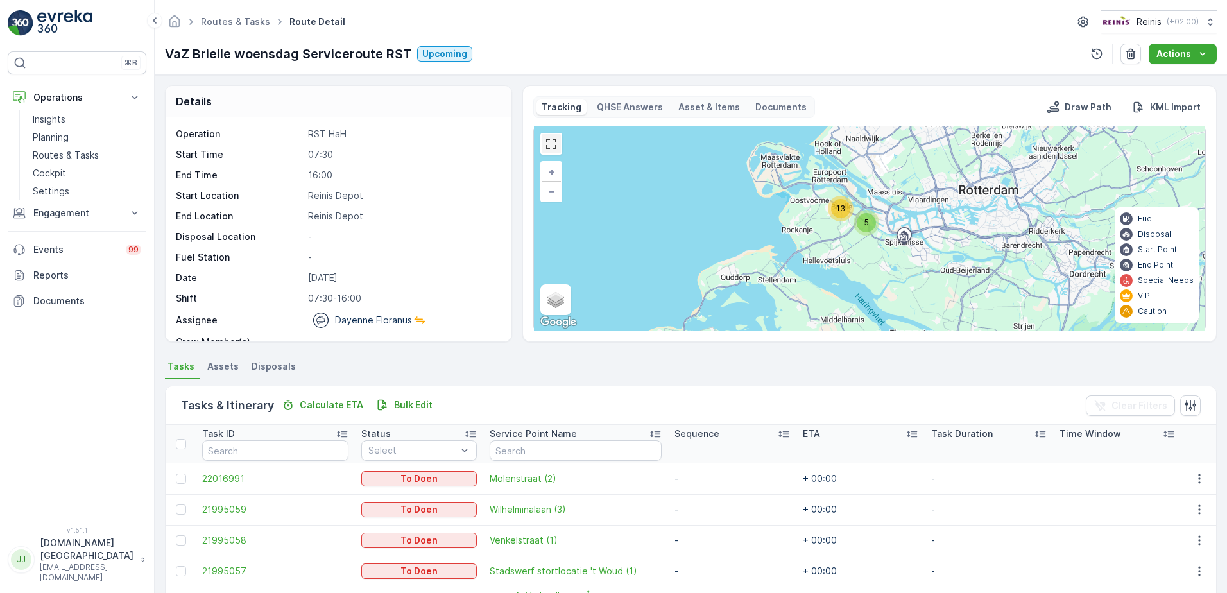
click at [548, 141] on link at bounding box center [551, 143] width 19 height 19
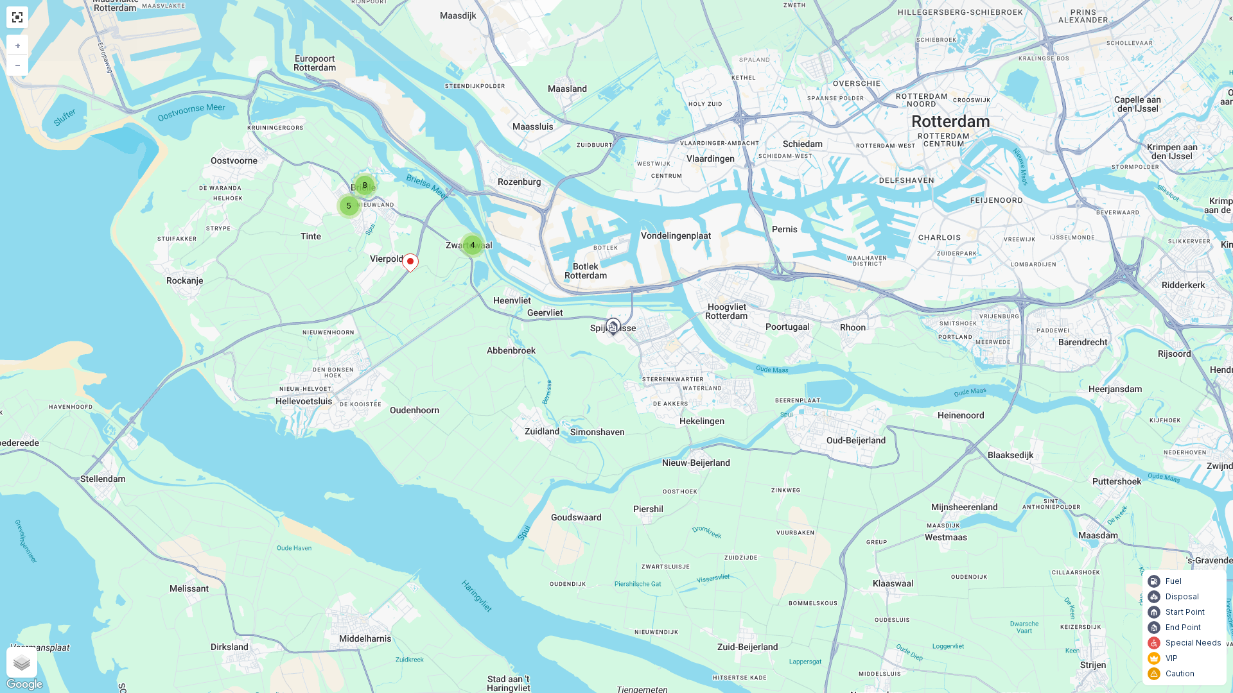
drag, startPoint x: 576, startPoint y: 357, endPoint x: 591, endPoint y: 562, distance: 205.3
click at [591, 562] on div "4 8 5 + − Satellite Roadmap Terrain Hybrid Leaflet Keyboard shortcuts Map Data …" at bounding box center [616, 346] width 1233 height 693
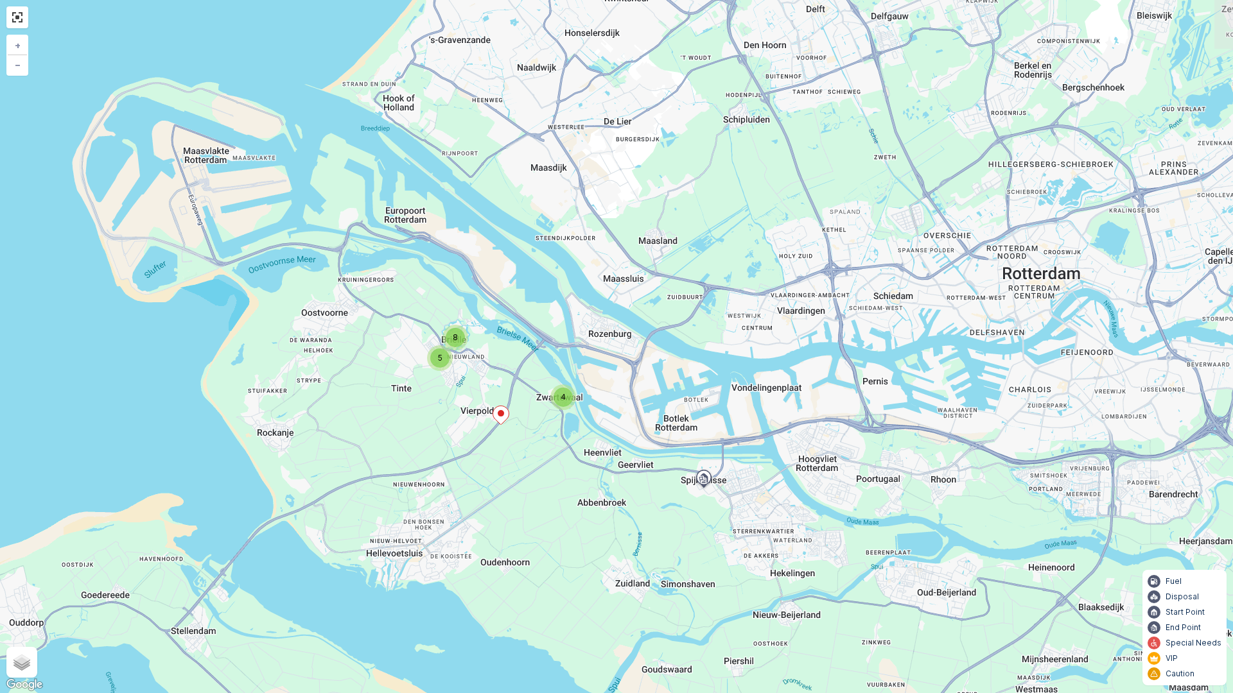
drag, startPoint x: 543, startPoint y: 275, endPoint x: 634, endPoint y: 427, distance: 177.0
click at [634, 427] on div "4 8 5 + − Satellite Roadmap Terrain Hybrid Leaflet Keyboard shortcuts Map Data …" at bounding box center [616, 346] width 1233 height 693
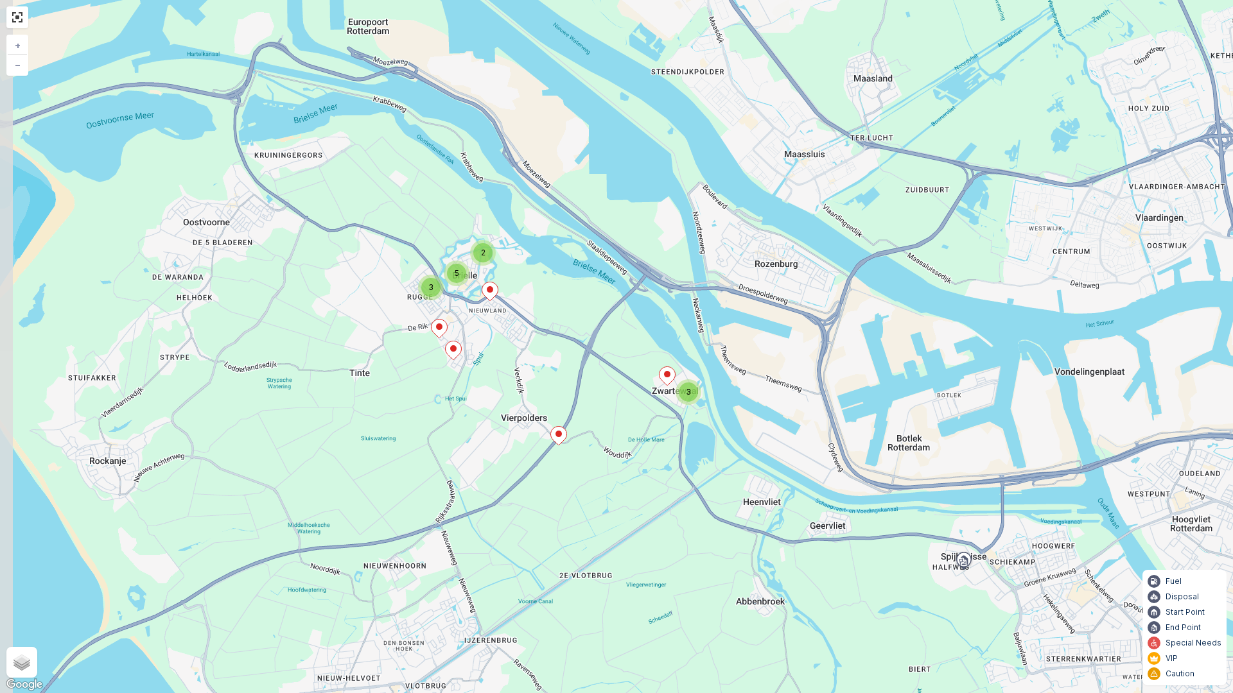
drag, startPoint x: 544, startPoint y: 420, endPoint x: 738, endPoint y: 444, distance: 194.6
click at [738, 444] on div "3 2 5 3 + − Satellite Roadmap Terrain Hybrid Leaflet Keyboard shortcuts Map Dat…" at bounding box center [616, 346] width 1233 height 693
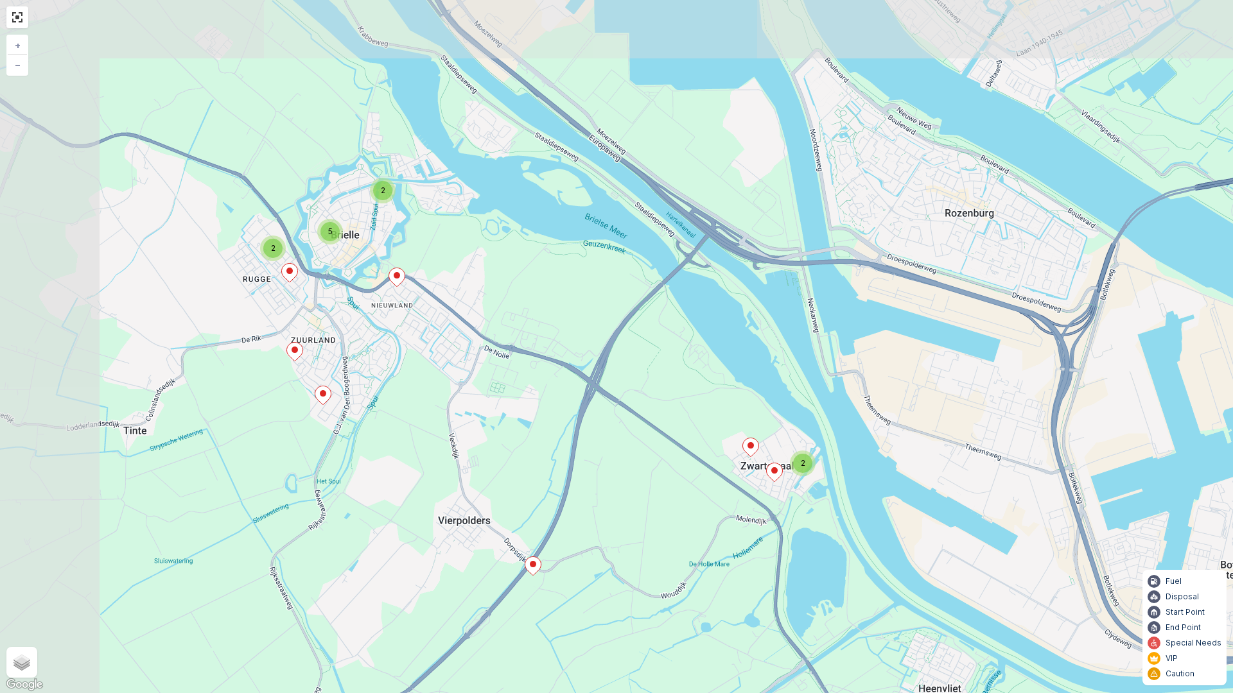
drag, startPoint x: 388, startPoint y: 383, endPoint x: 533, endPoint y: 499, distance: 186.8
click at [533, 499] on div "2 2 5 2 + − Satellite Roadmap Terrain Hybrid Leaflet Keyboard shortcuts Map Dat…" at bounding box center [616, 346] width 1233 height 693
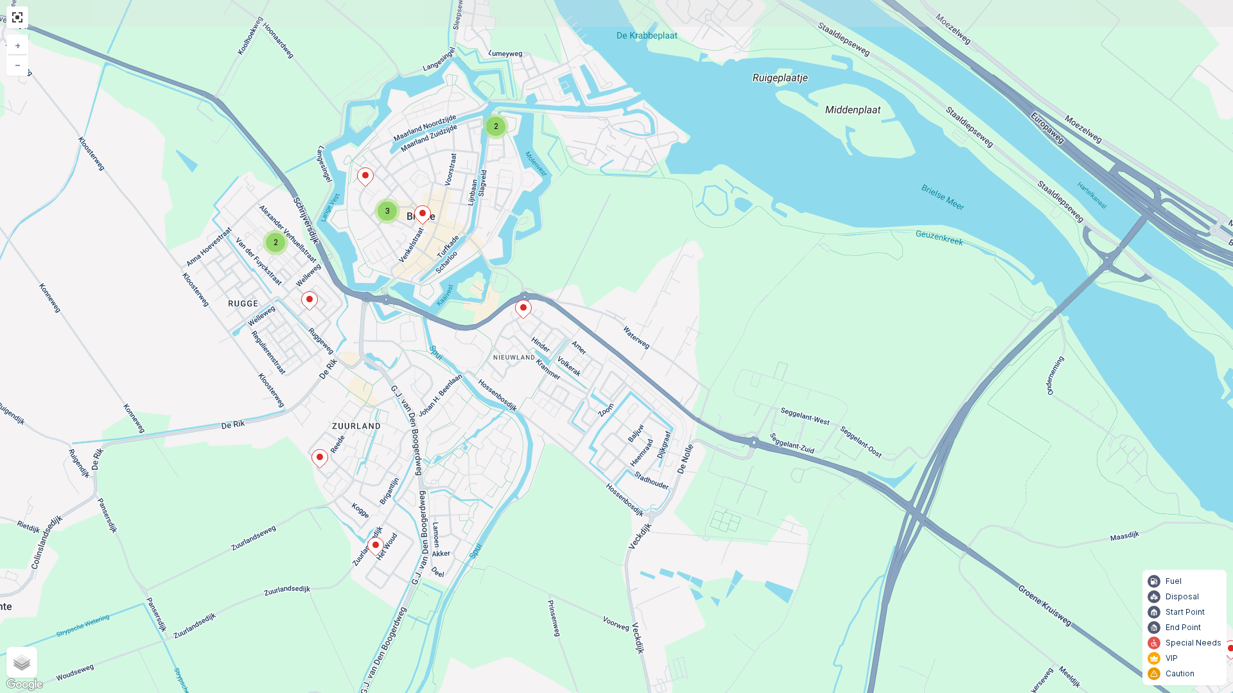
drag, startPoint x: 493, startPoint y: 389, endPoint x: 715, endPoint y: 586, distance: 297.0
click at [727, 593] on div "2 2 3 2 + − Satellite Roadmap Terrain Hybrid Leaflet Keyboard shortcuts Map Dat…" at bounding box center [616, 346] width 1233 height 693
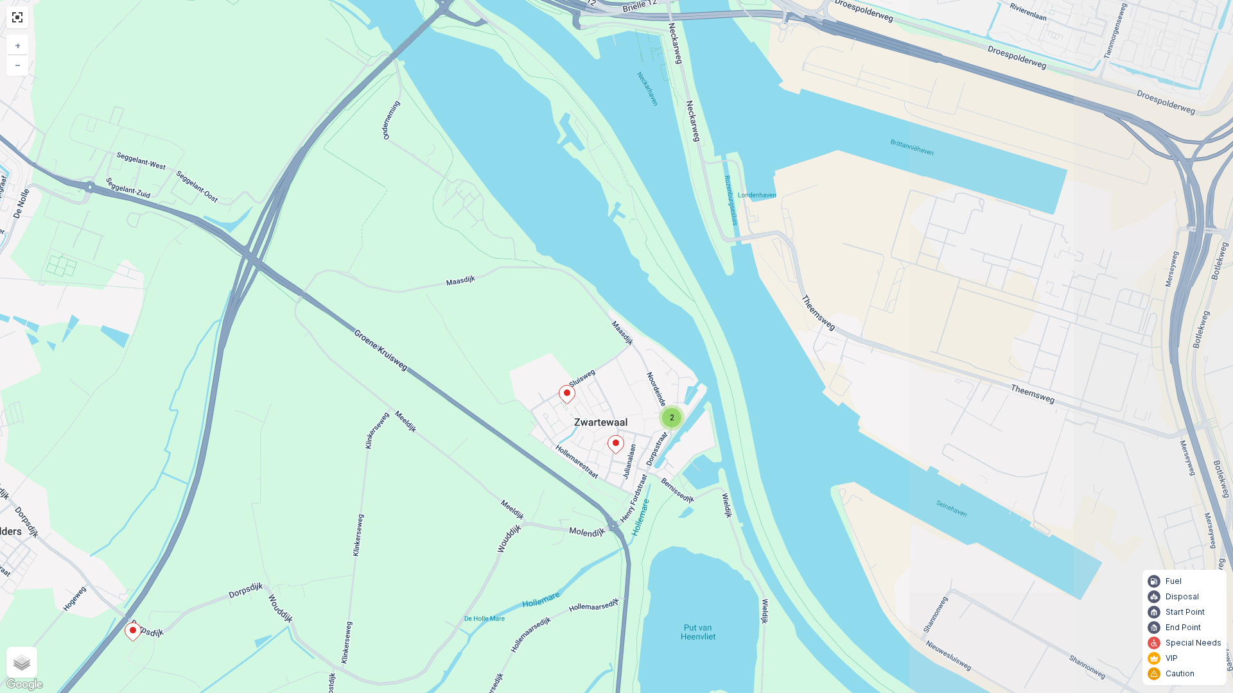
drag, startPoint x: 682, startPoint y: 412, endPoint x: 26, endPoint y: 168, distance: 700.0
click at [16, 159] on div "2 2 3 2 + − Satellite Roadmap Terrain Hybrid Leaflet Keyboard shortcuts Map Dat…" at bounding box center [616, 346] width 1233 height 693
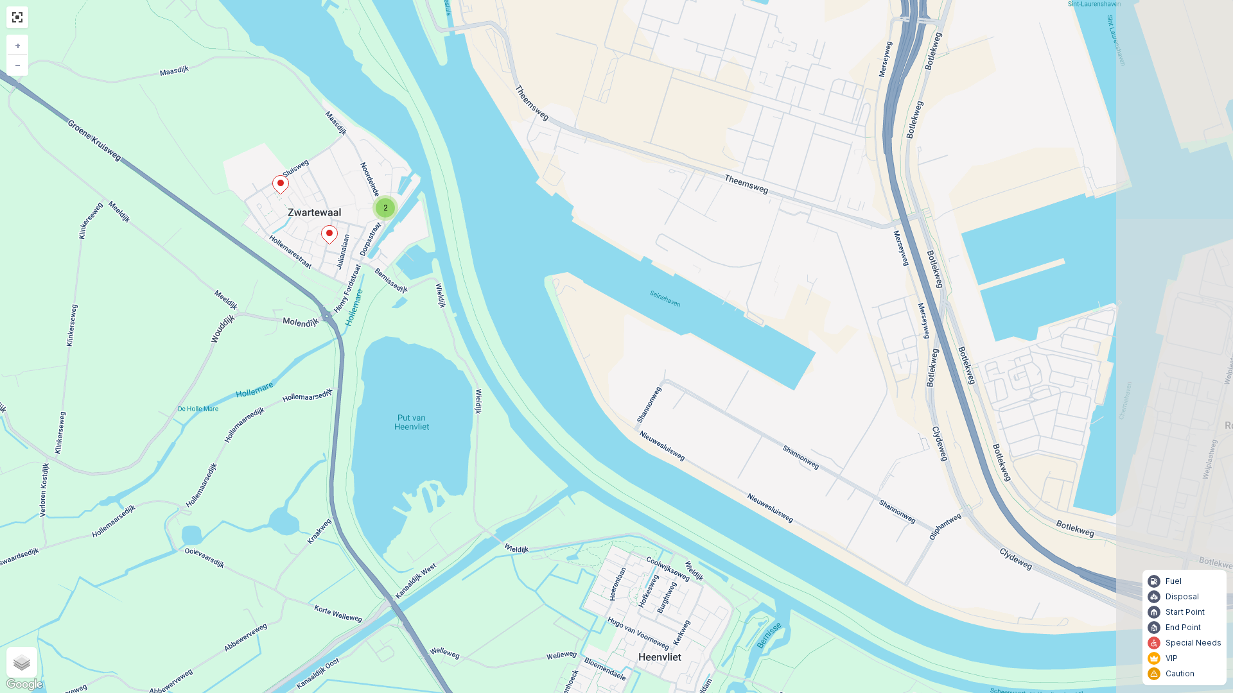
drag, startPoint x: 574, startPoint y: 641, endPoint x: 283, endPoint y: 443, distance: 351.7
click at [287, 444] on div "2 2 3 2 + − Satellite Roadmap Terrain Hybrid Leaflet Keyboard shortcuts Map Dat…" at bounding box center [616, 346] width 1233 height 693
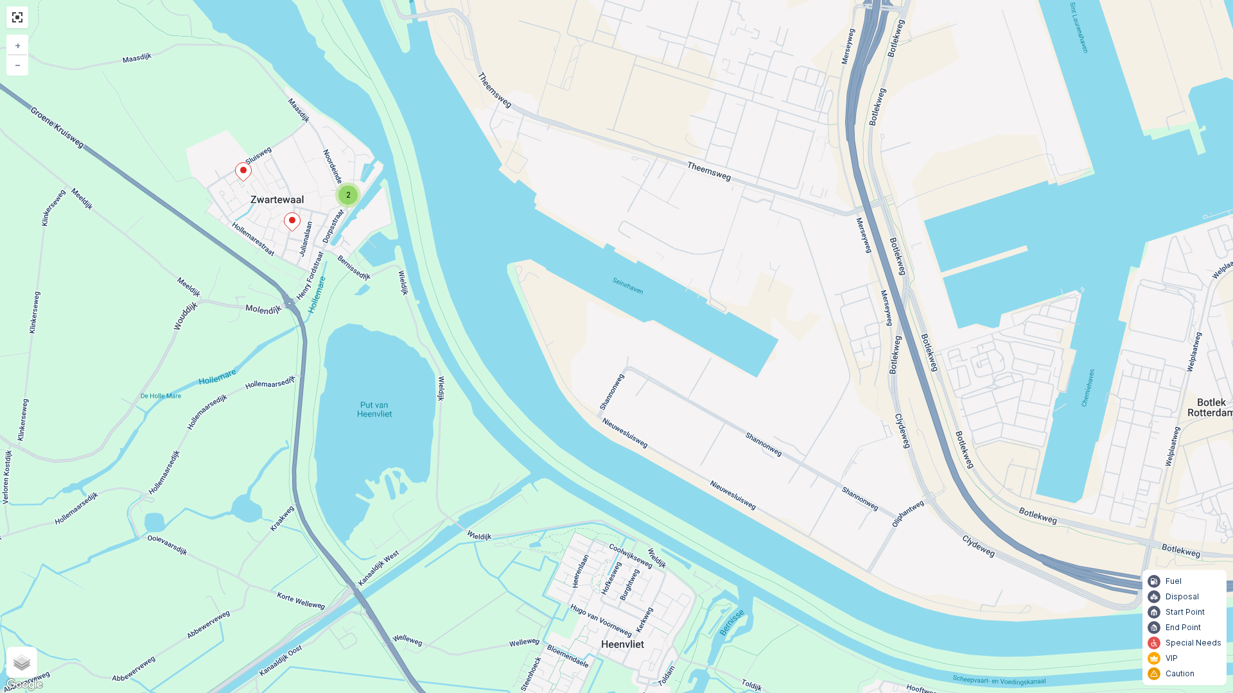
click at [349, 194] on span "2" at bounding box center [348, 195] width 4 height 10
click at [328, 193] on icon at bounding box center [326, 192] width 16 height 19
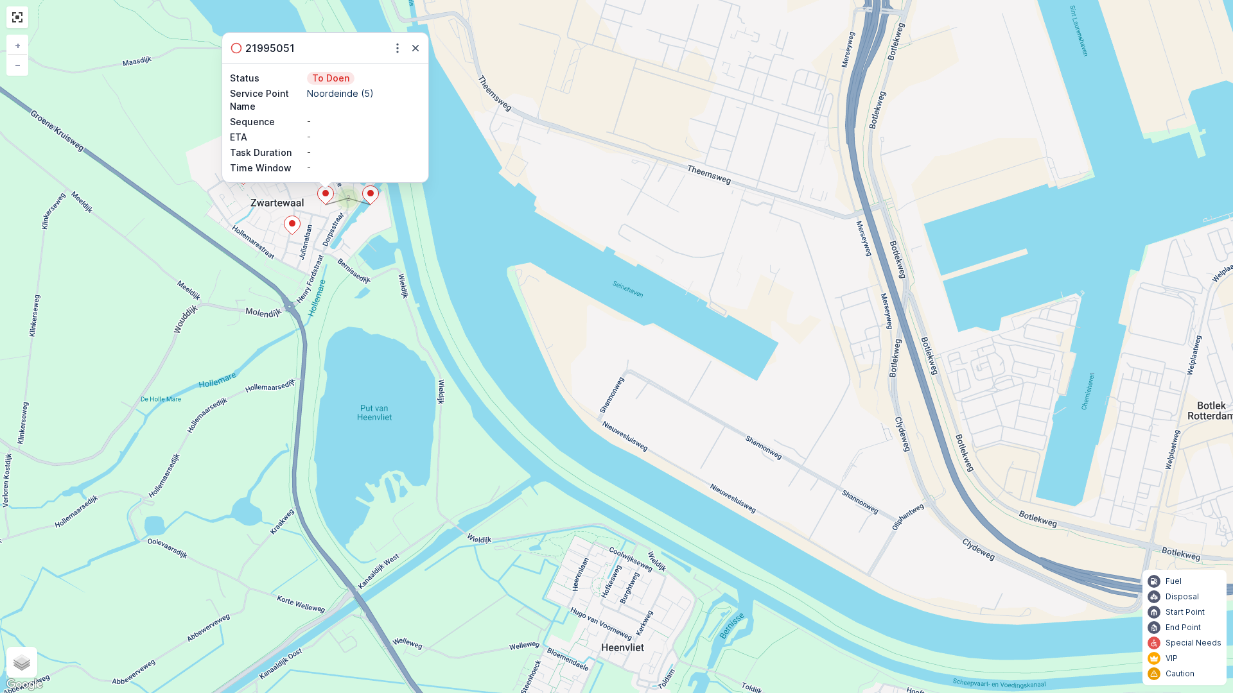
click at [453, 246] on div "2 2 3 2 21995051 Status To Doen Service Point Name Noordeinde (5) Sequence - ET…" at bounding box center [616, 346] width 1233 height 693
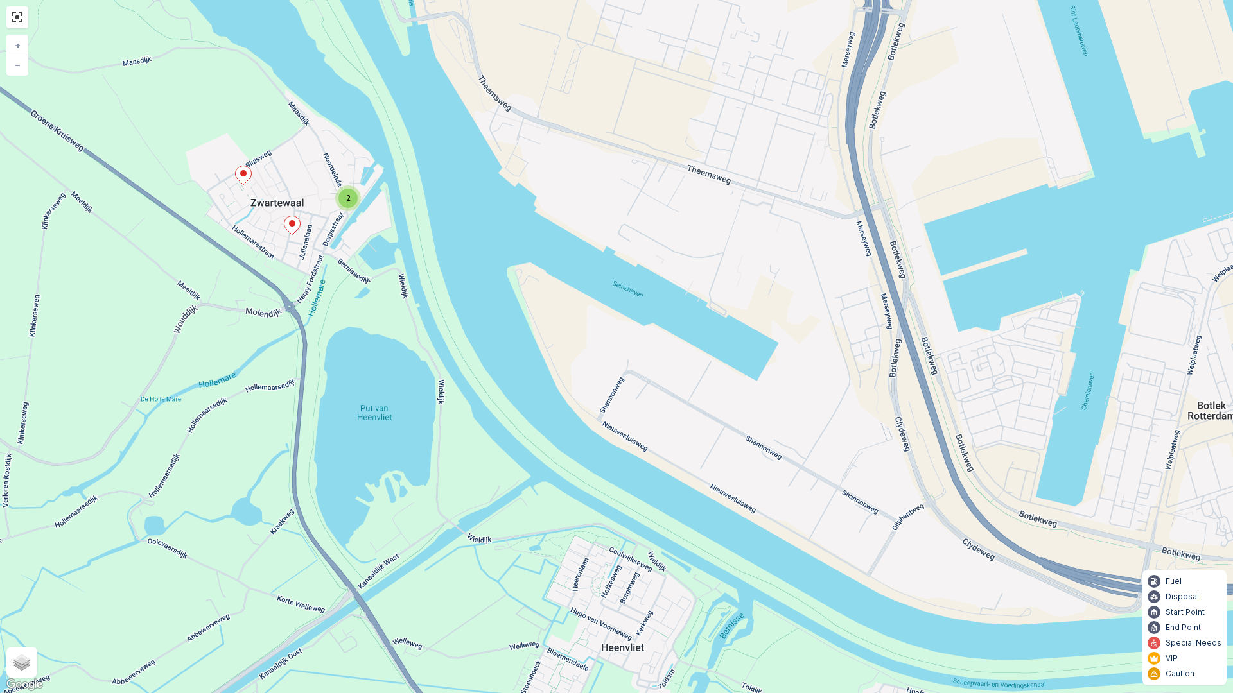
click at [347, 195] on span "2" at bounding box center [348, 198] width 4 height 10
click at [323, 190] on icon at bounding box center [326, 195] width 16 height 19
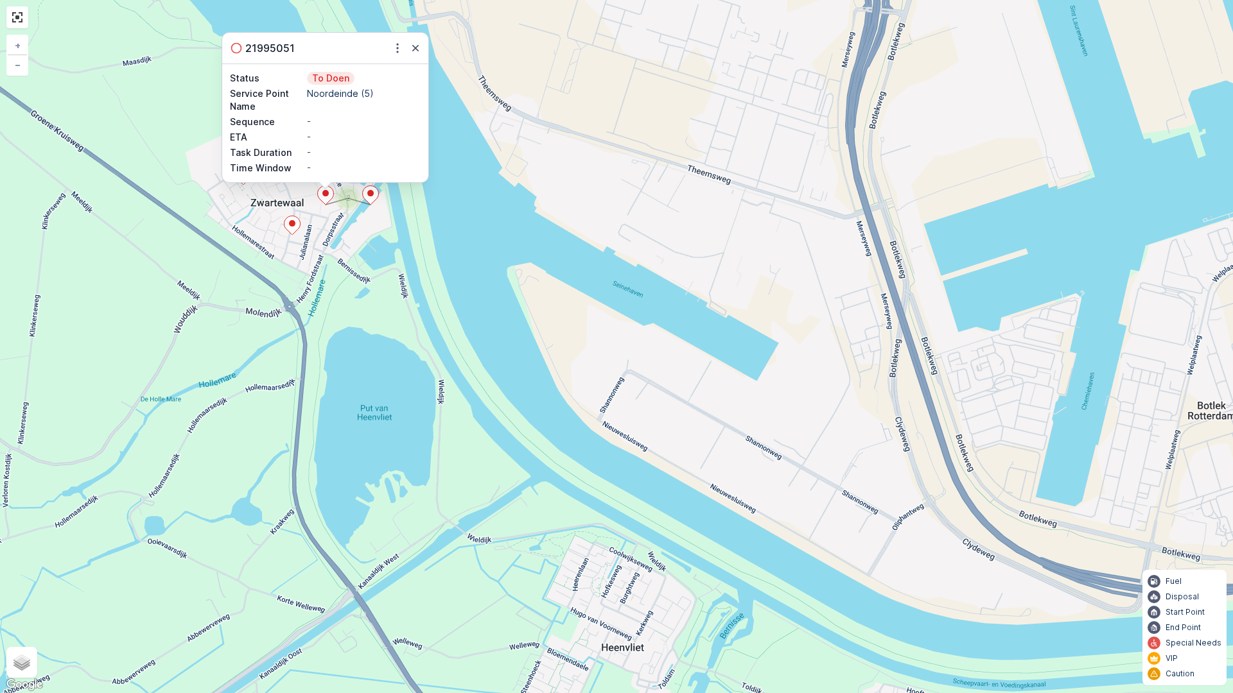
click at [370, 199] on icon at bounding box center [371, 195] width 16 height 19
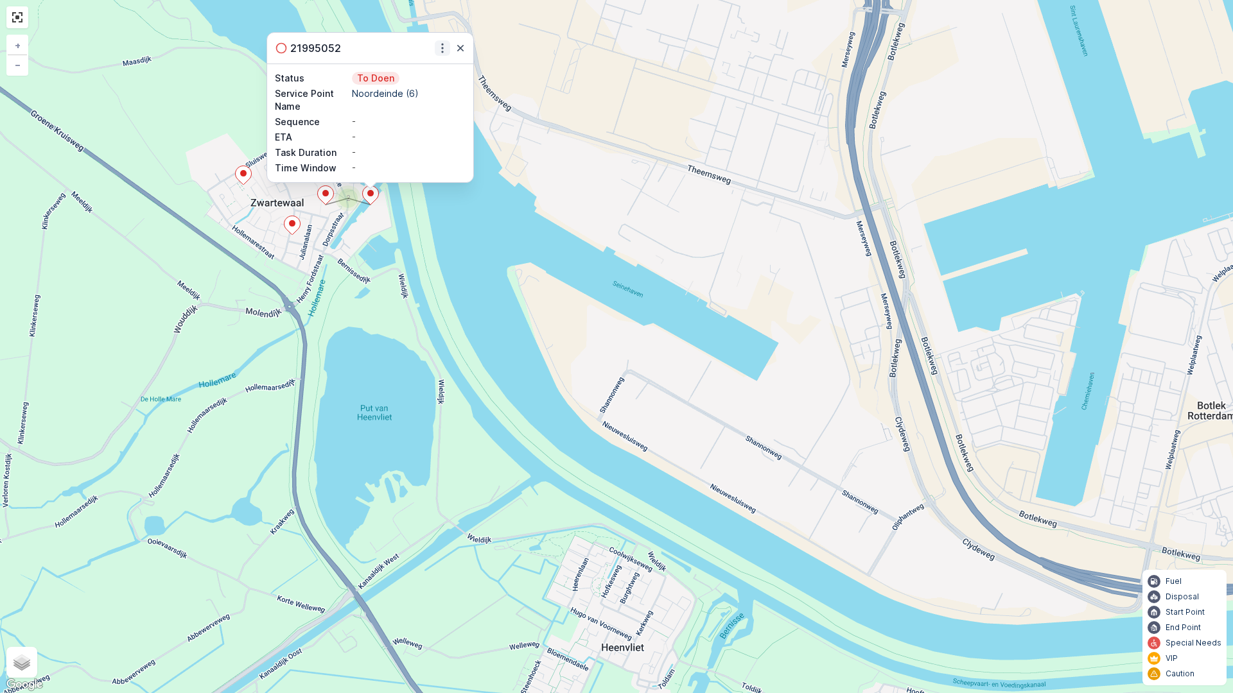
click at [443, 48] on icon "button" at bounding box center [442, 49] width 2 height 10
click at [436, 68] on span "See More Details" at bounding box center [420, 67] width 74 height 13
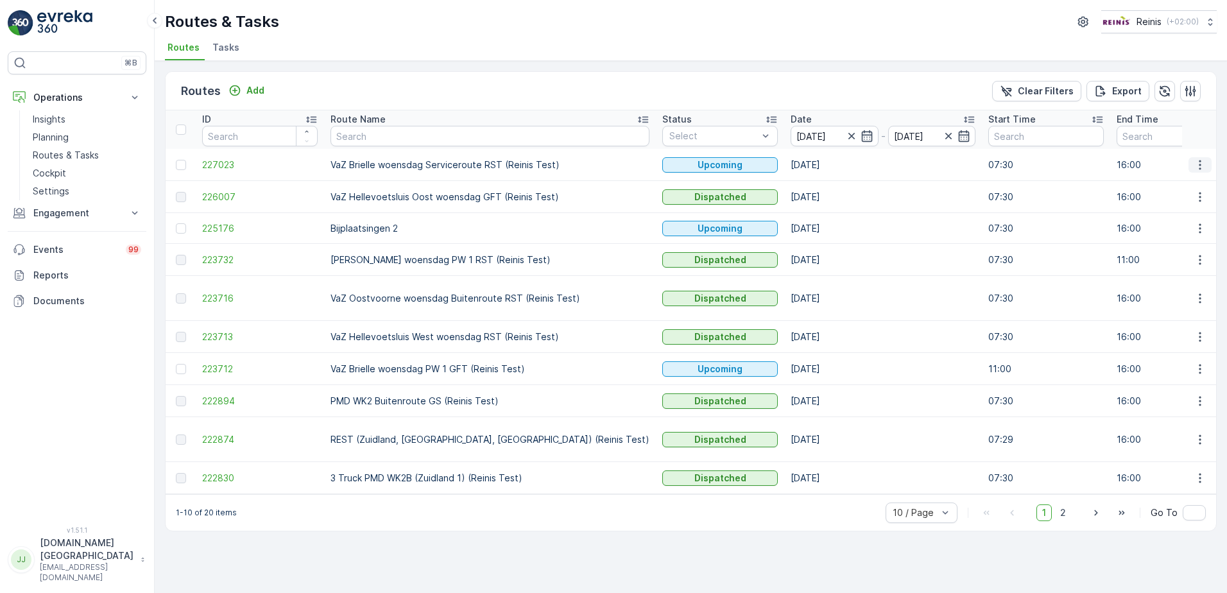
click at [1201, 164] on icon "button" at bounding box center [1200, 165] width 13 height 13
click at [1199, 164] on icon "button" at bounding box center [1200, 165] width 13 height 13
click at [1184, 187] on span "See More Details" at bounding box center [1170, 184] width 74 height 13
